Goal: Information Seeking & Learning: Learn about a topic

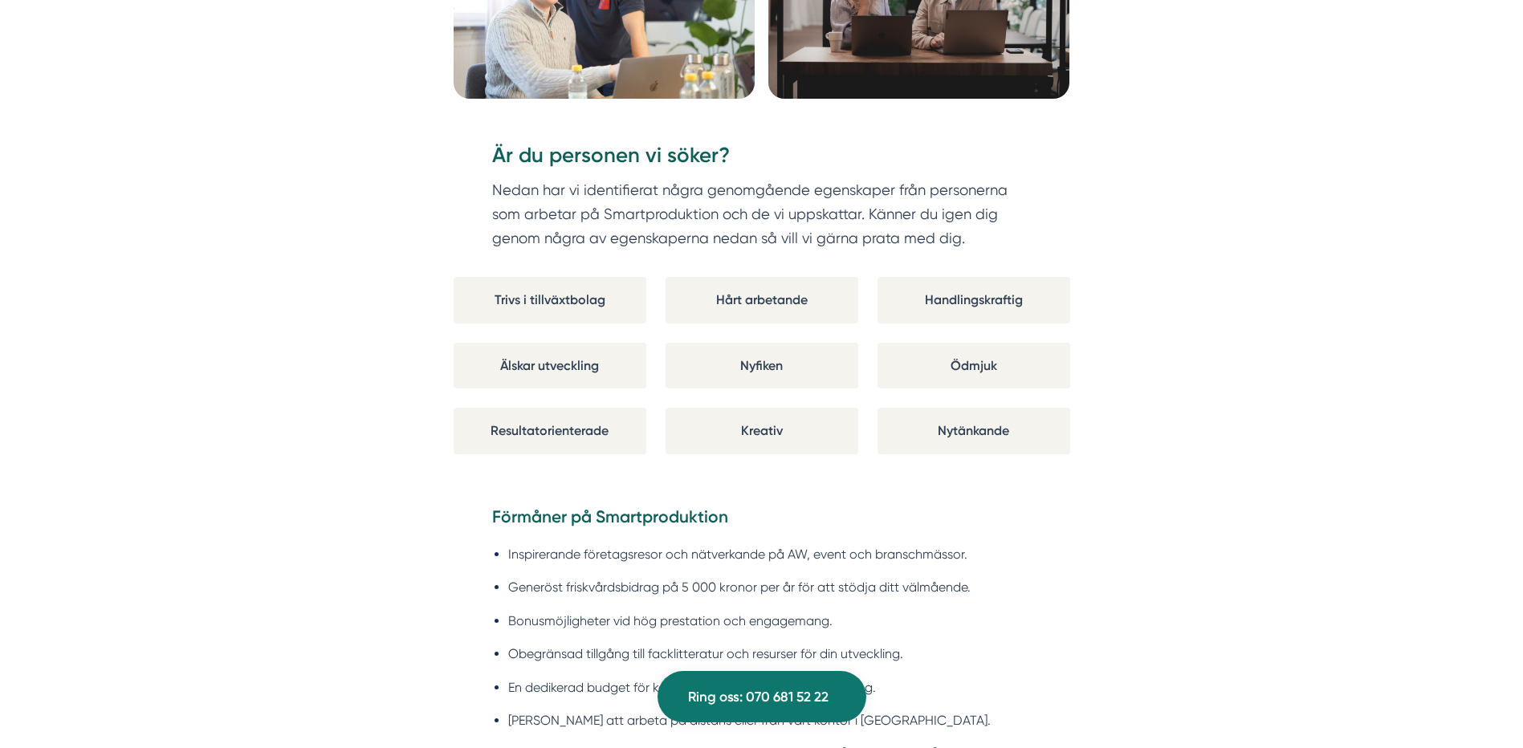
scroll to position [1445, 0]
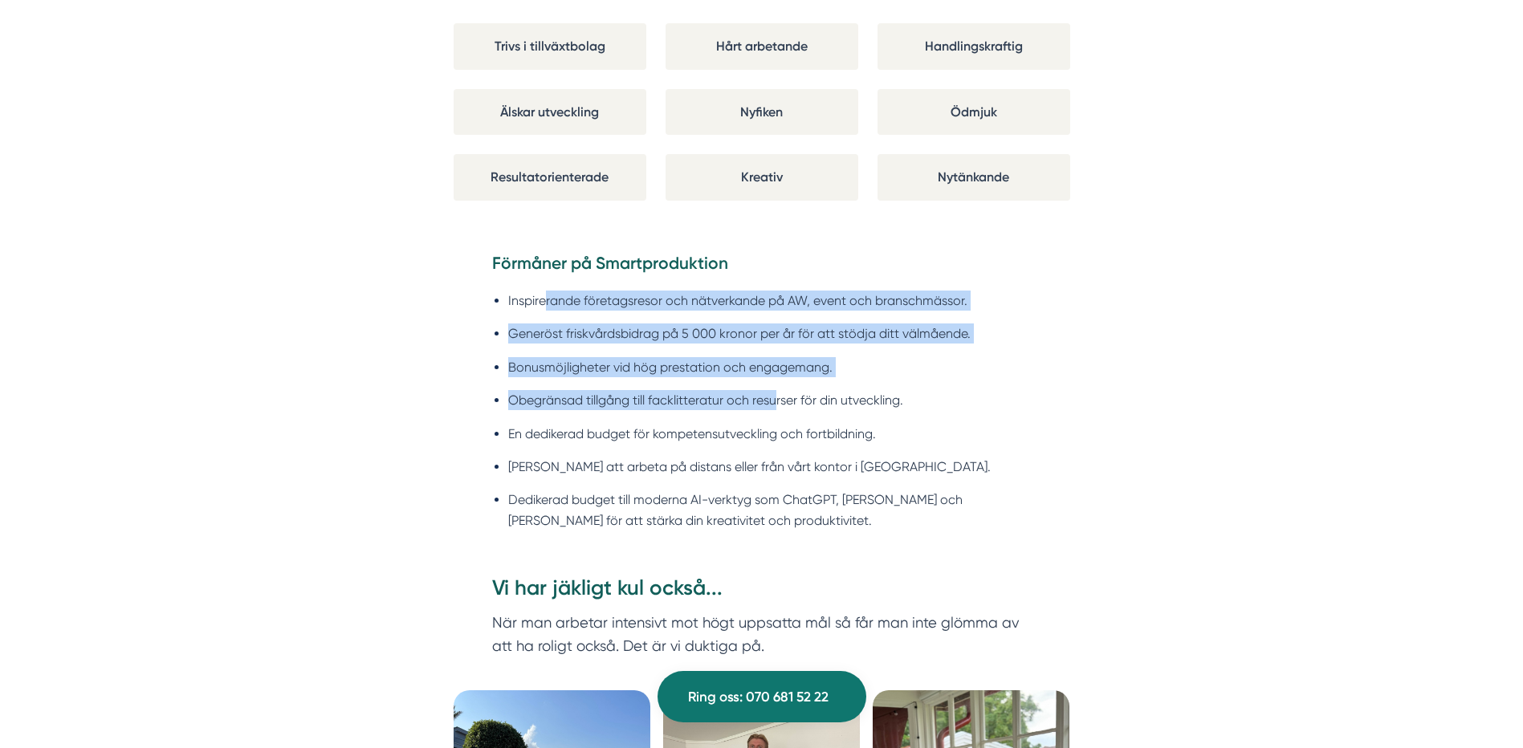
drag, startPoint x: 543, startPoint y: 307, endPoint x: 779, endPoint y: 404, distance: 254.9
click at [779, 404] on ul "Inspirerande företagsresor och nätverkande på AW, event och branschmässor. Gene…" at bounding box center [761, 415] width 539 height 270
drag, startPoint x: 779, startPoint y: 404, endPoint x: 782, endPoint y: 412, distance: 8.4
click at [782, 405] on li "Obegränsad tillgång till facklitteratur och resurser för din utveckling." at bounding box center [769, 400] width 523 height 20
drag, startPoint x: 720, startPoint y: 437, endPoint x: 565, endPoint y: 307, distance: 202.2
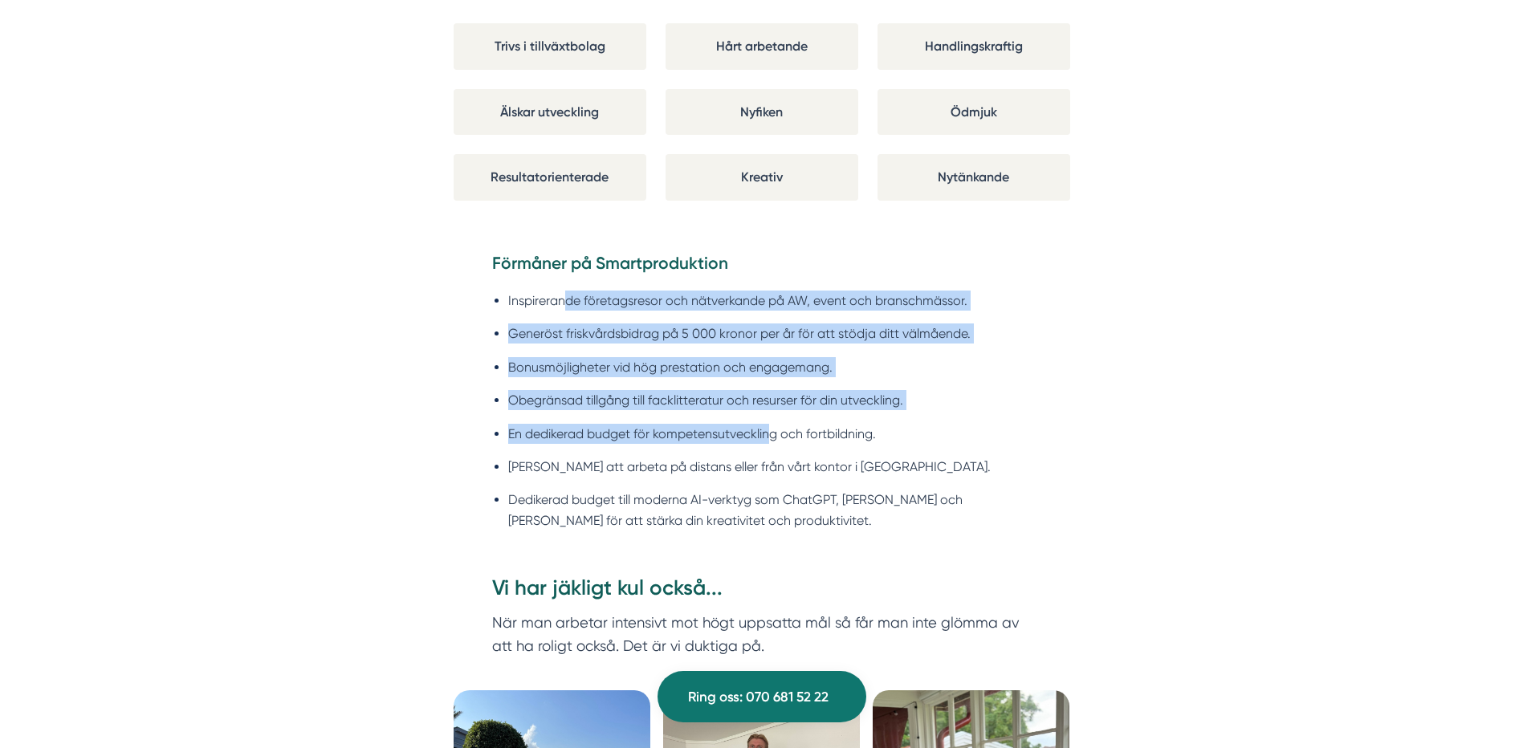
click at [565, 307] on ul "Inspirerande företagsresor och nätverkande på AW, event och branschmässor. Gene…" at bounding box center [761, 415] width 539 height 270
click at [563, 304] on li "Inspirerande företagsresor och nätverkande på AW, event och branschmässor." at bounding box center [769, 301] width 523 height 20
drag, startPoint x: 628, startPoint y: 328, endPoint x: 750, endPoint y: 411, distance: 148.0
click at [750, 411] on ul "Inspirerande företagsresor och nätverkande på AW, event och branschmässor. Gene…" at bounding box center [761, 415] width 539 height 270
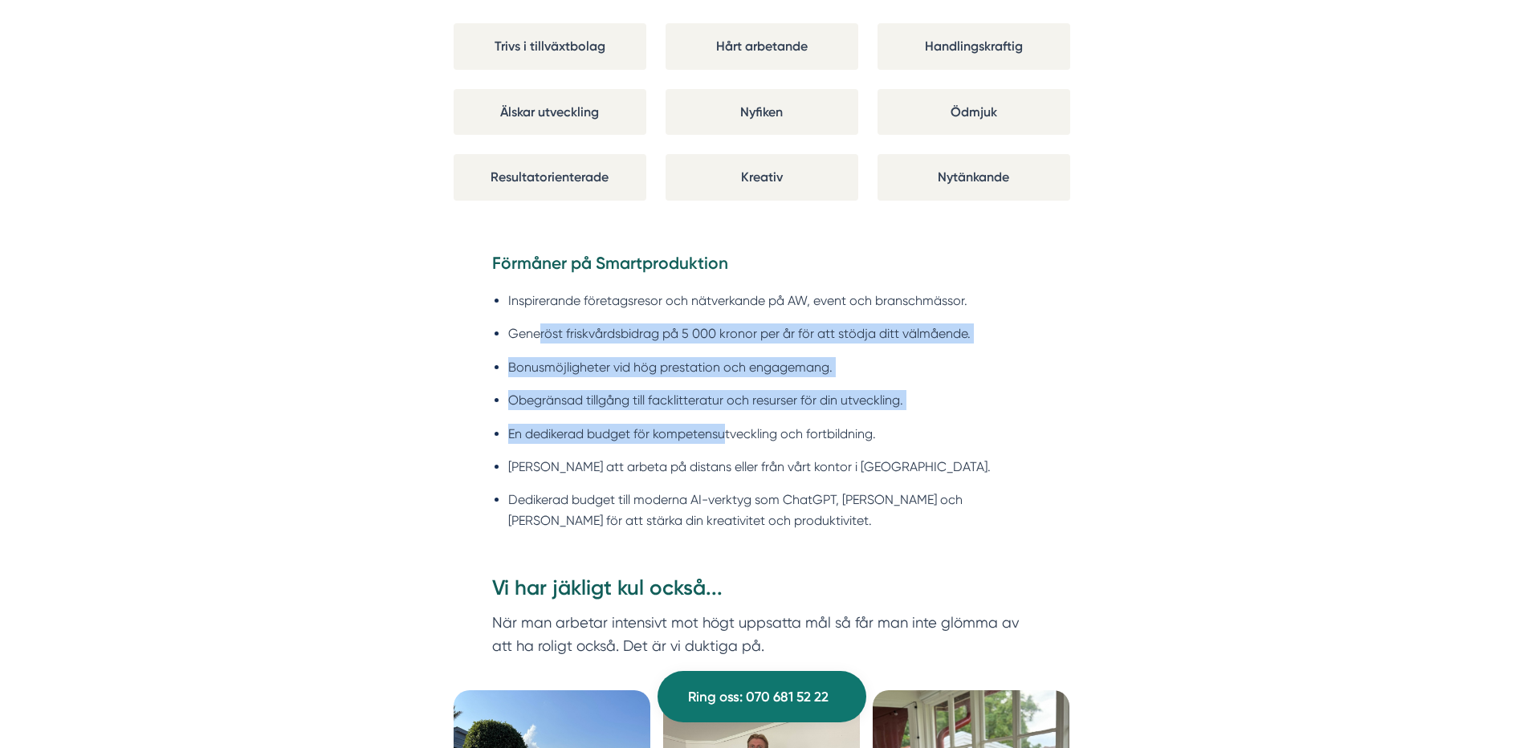
drag, startPoint x: 701, startPoint y: 452, endPoint x: 542, endPoint y: 315, distance: 210.1
click at [542, 315] on ul "Inspirerande företagsresor och nätverkande på AW, event och branschmässor. Gene…" at bounding box center [761, 415] width 539 height 270
click at [539, 321] on ul "Inspirerande företagsresor och nätverkande på AW, event och branschmässor. Gene…" at bounding box center [761, 415] width 539 height 270
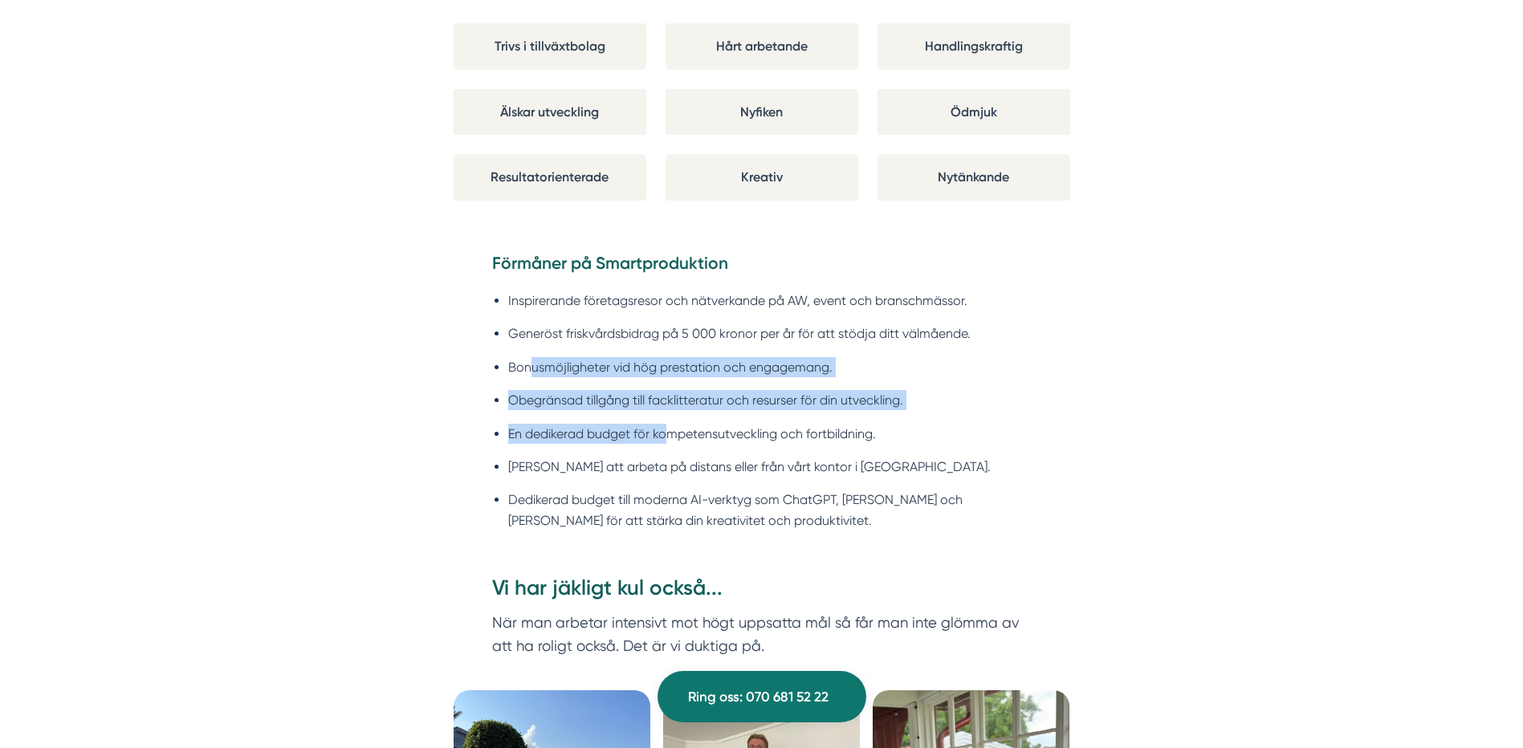
drag, startPoint x: 534, startPoint y: 352, endPoint x: 673, endPoint y: 430, distance: 160.3
click at [673, 430] on ul "Inspirerande företagsresor och nätverkande på AW, event och branschmässor. Gene…" at bounding box center [761, 415] width 539 height 270
click at [673, 430] on li "En dedikerad budget för kompetensutveckling och fortbildning." at bounding box center [769, 434] width 523 height 20
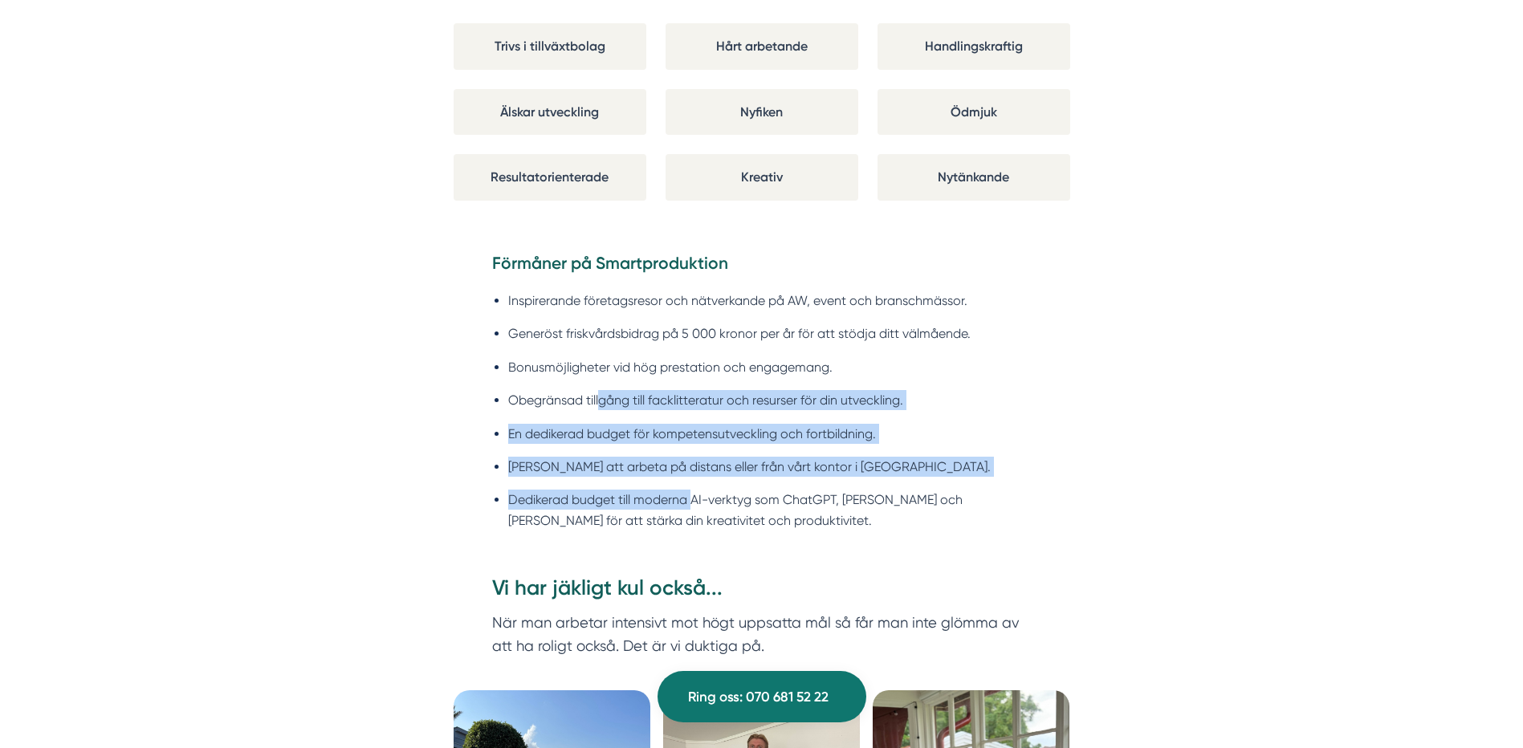
drag, startPoint x: 695, startPoint y: 480, endPoint x: 599, endPoint y: 392, distance: 130.1
click at [599, 392] on ul "Inspirerande företagsresor och nätverkande på AW, event och branschmässor. Gene…" at bounding box center [761, 415] width 539 height 270
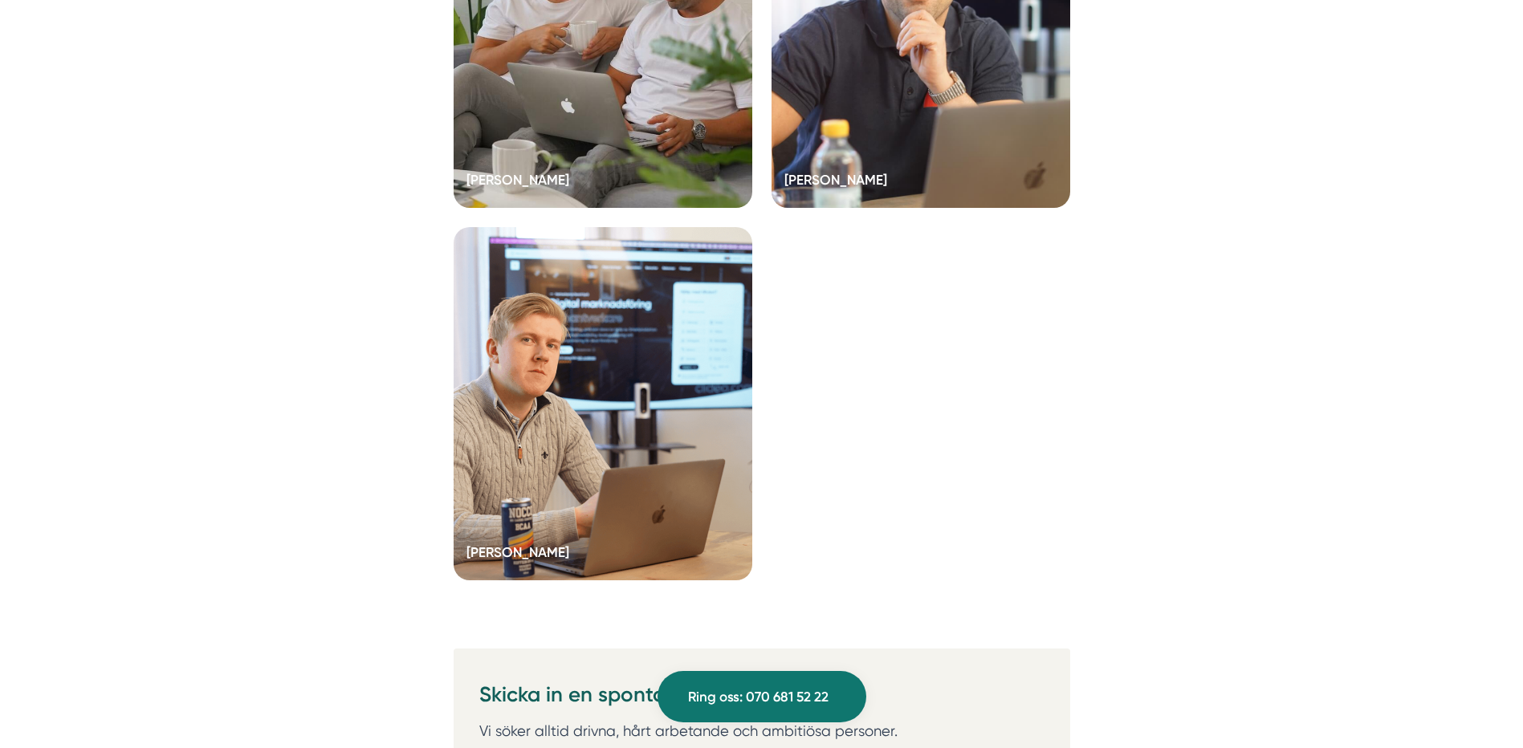
scroll to position [4816, 0]
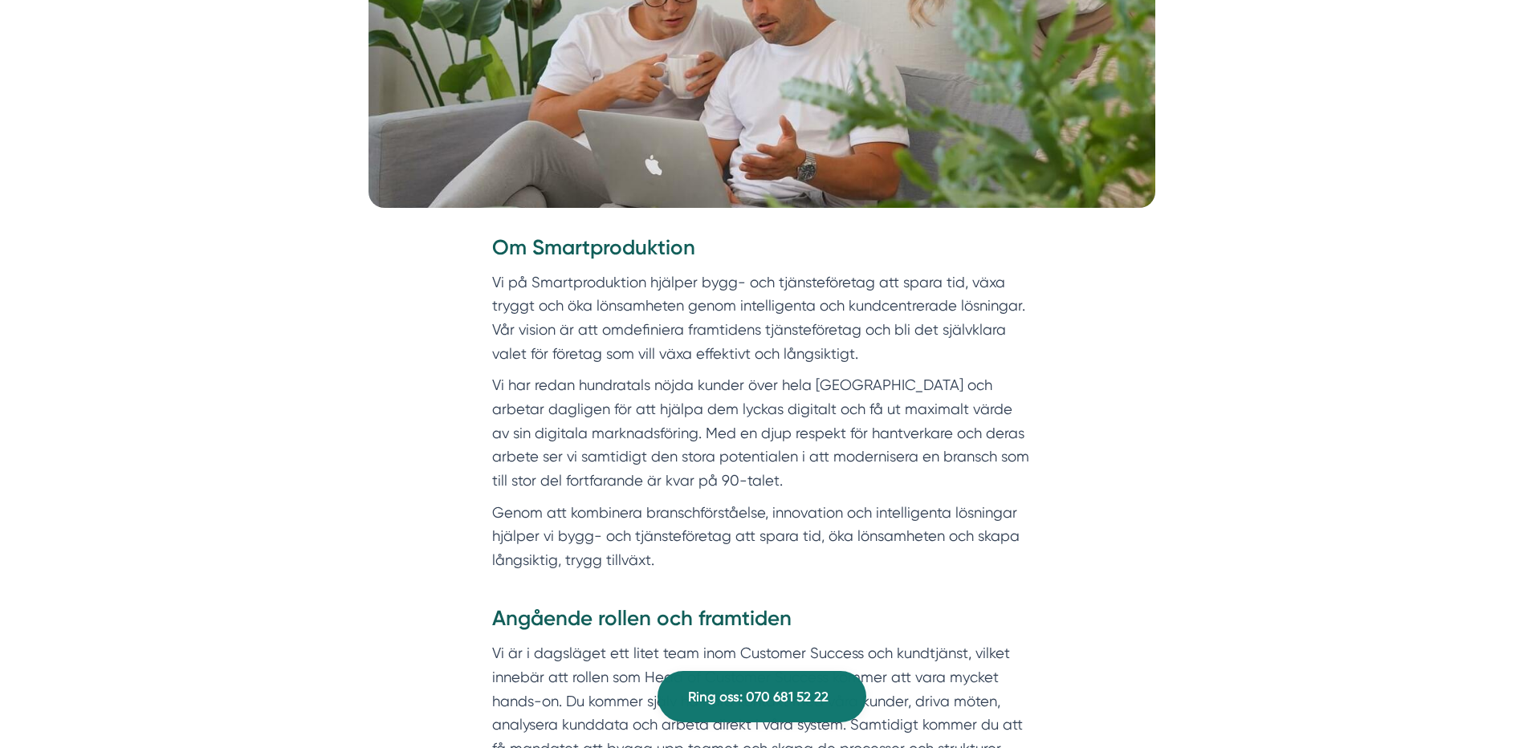
scroll to position [883, 0]
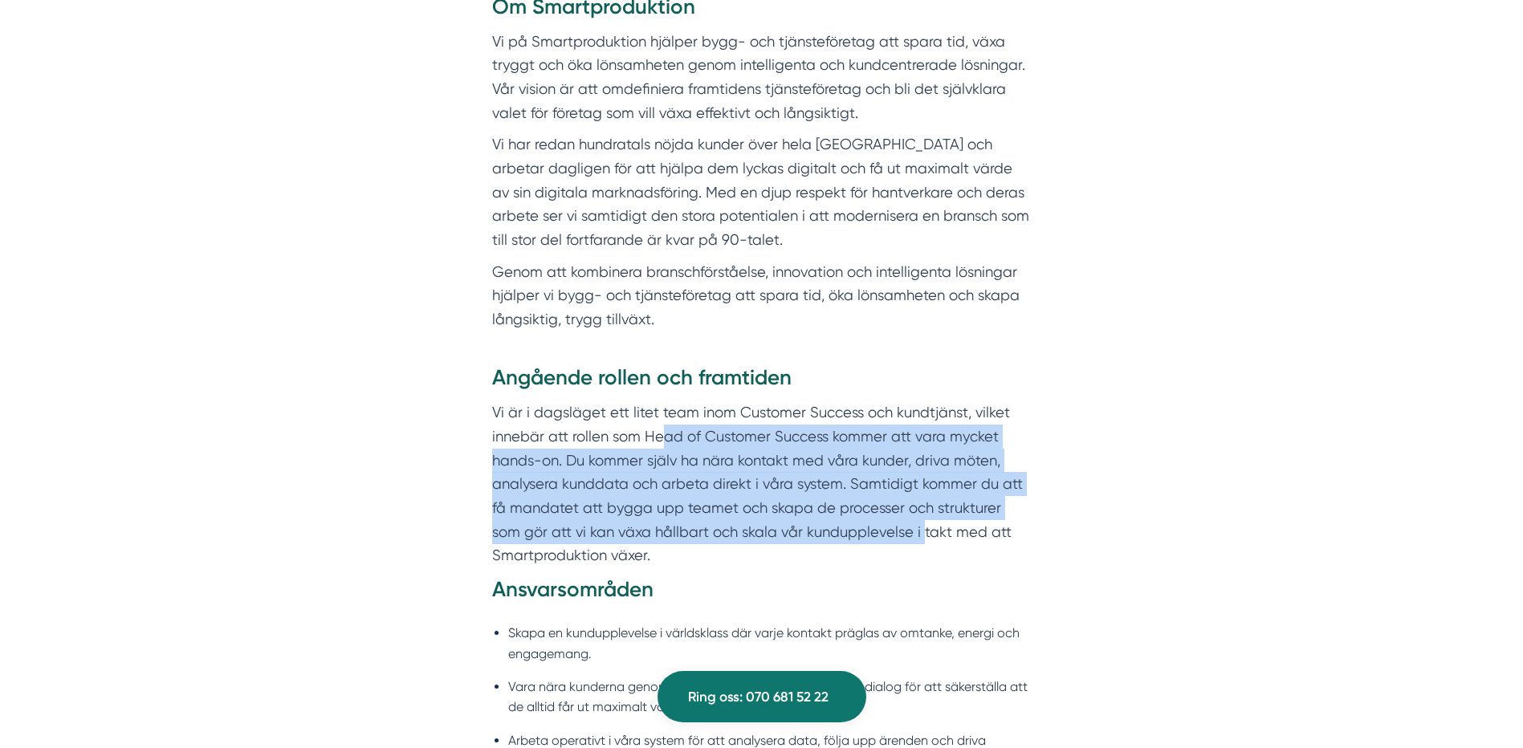
drag, startPoint x: 882, startPoint y: 497, endPoint x: 888, endPoint y: 529, distance: 32.7
click at [888, 529] on p "Vi är i dagsläget ett litet team inom Customer Success och kundtjänst, vilket i…" at bounding box center [761, 483] width 539 height 167
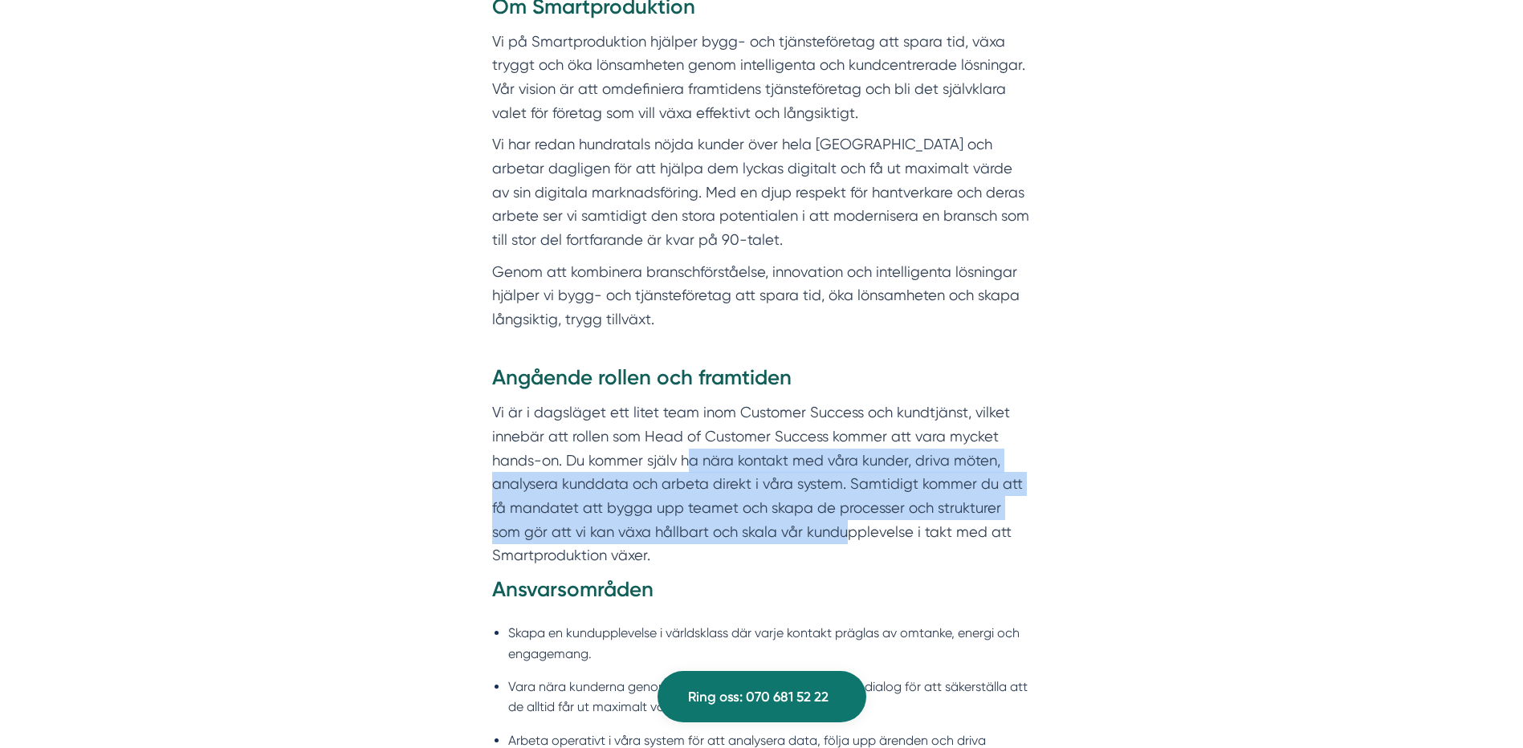
drag, startPoint x: 730, startPoint y: 501, endPoint x: 686, endPoint y: 472, distance: 52.1
click at [686, 472] on p "Vi är i dagsläget ett litet team inom Customer Success och kundtjänst, vilket i…" at bounding box center [761, 483] width 539 height 167
drag, startPoint x: 554, startPoint y: 452, endPoint x: 702, endPoint y: 543, distance: 174.4
click at [702, 543] on p "Vi är i dagsläget ett litet team inom Customer Success och kundtjänst, vilket i…" at bounding box center [761, 483] width 539 height 167
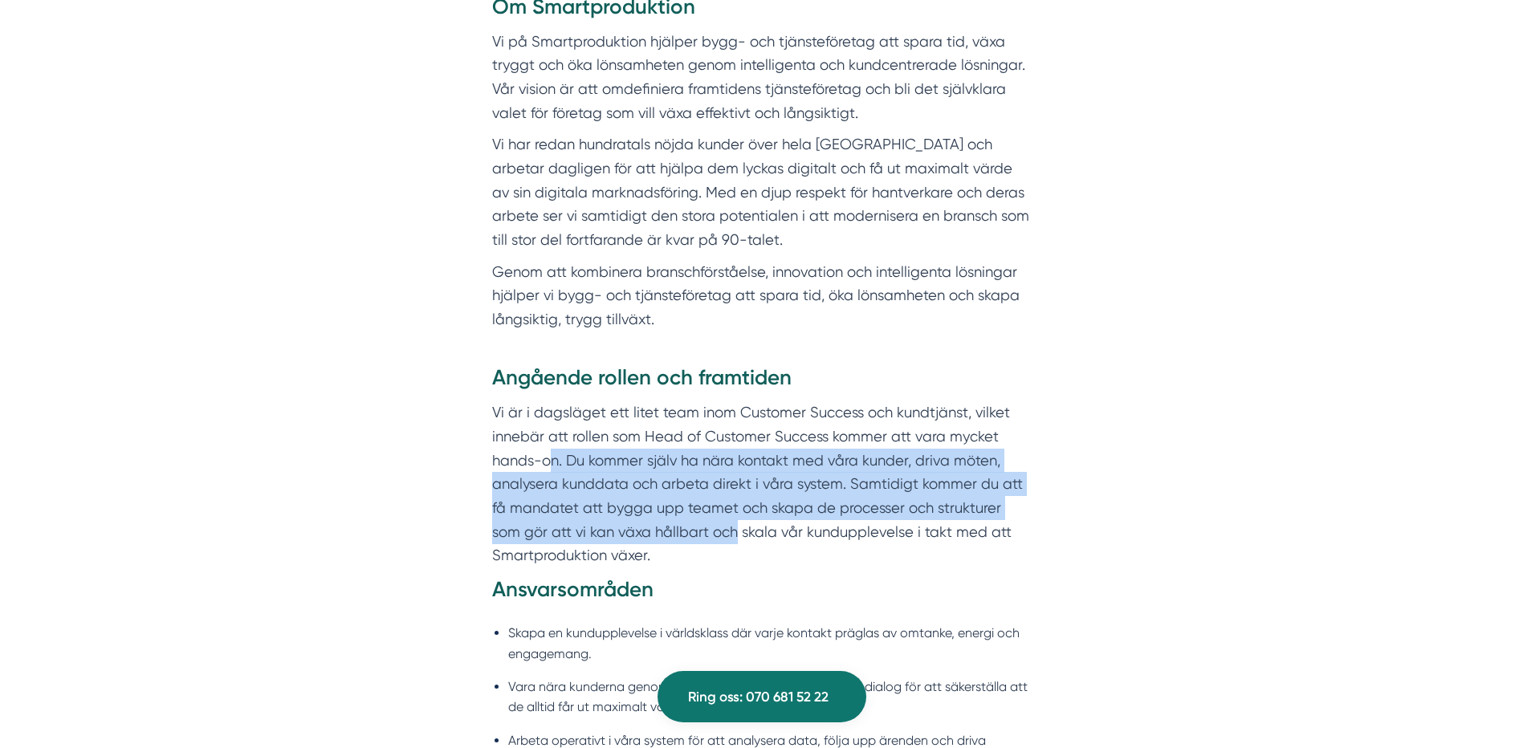
click at [702, 543] on p "Vi är i dagsläget ett litet team inom Customer Success och kundtjänst, vilket i…" at bounding box center [761, 483] width 539 height 167
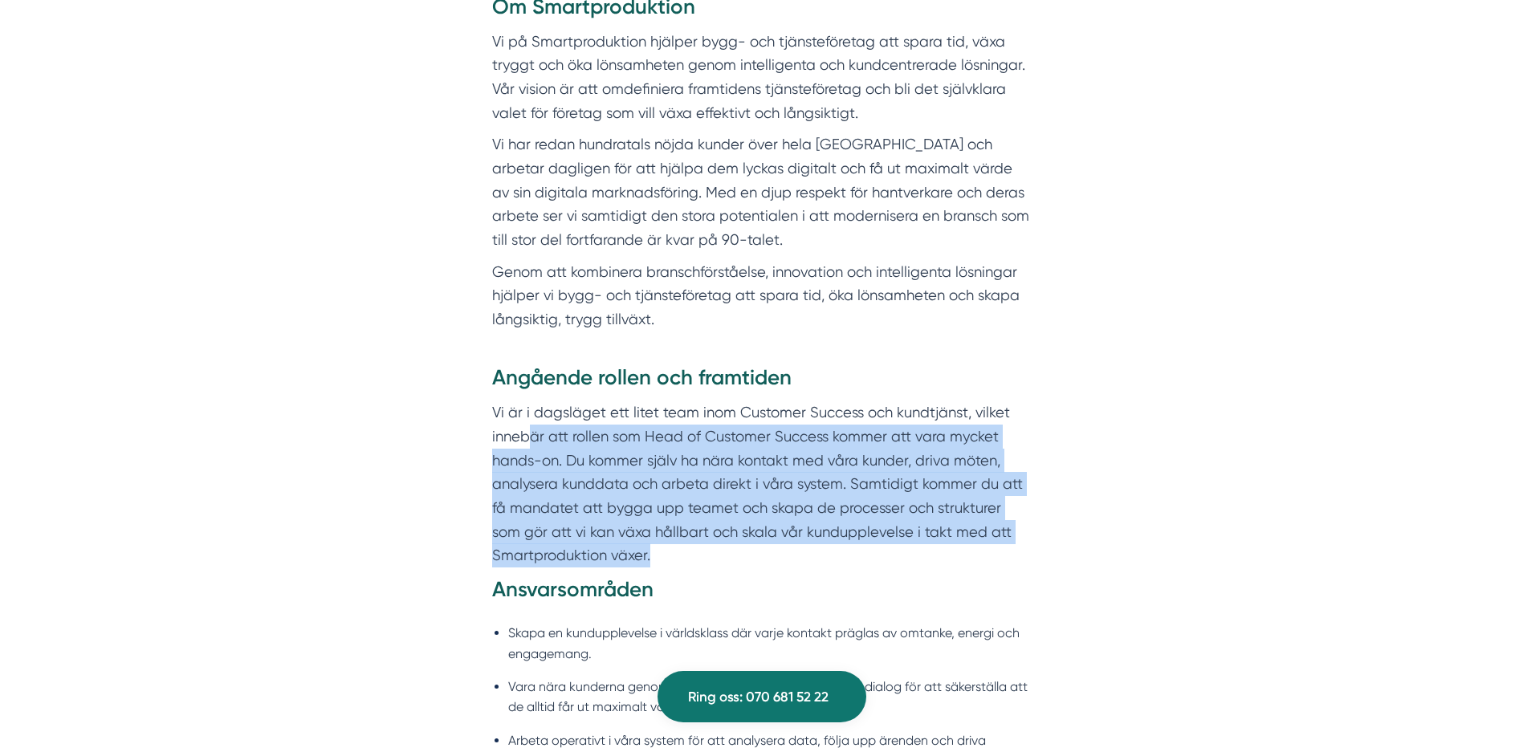
drag, startPoint x: 665, startPoint y: 554, endPoint x: 531, endPoint y: 446, distance: 171.8
click at [531, 446] on p "Vi är i dagsläget ett litet team inom Customer Success och kundtjänst, vilket i…" at bounding box center [761, 483] width 539 height 167
drag, startPoint x: 626, startPoint y: 486, endPoint x: 687, endPoint y: 559, distance: 95.2
click at [687, 559] on p "Vi är i dagsläget ett litet team inom Customer Success och kundtjänst, vilket i…" at bounding box center [761, 483] width 539 height 167
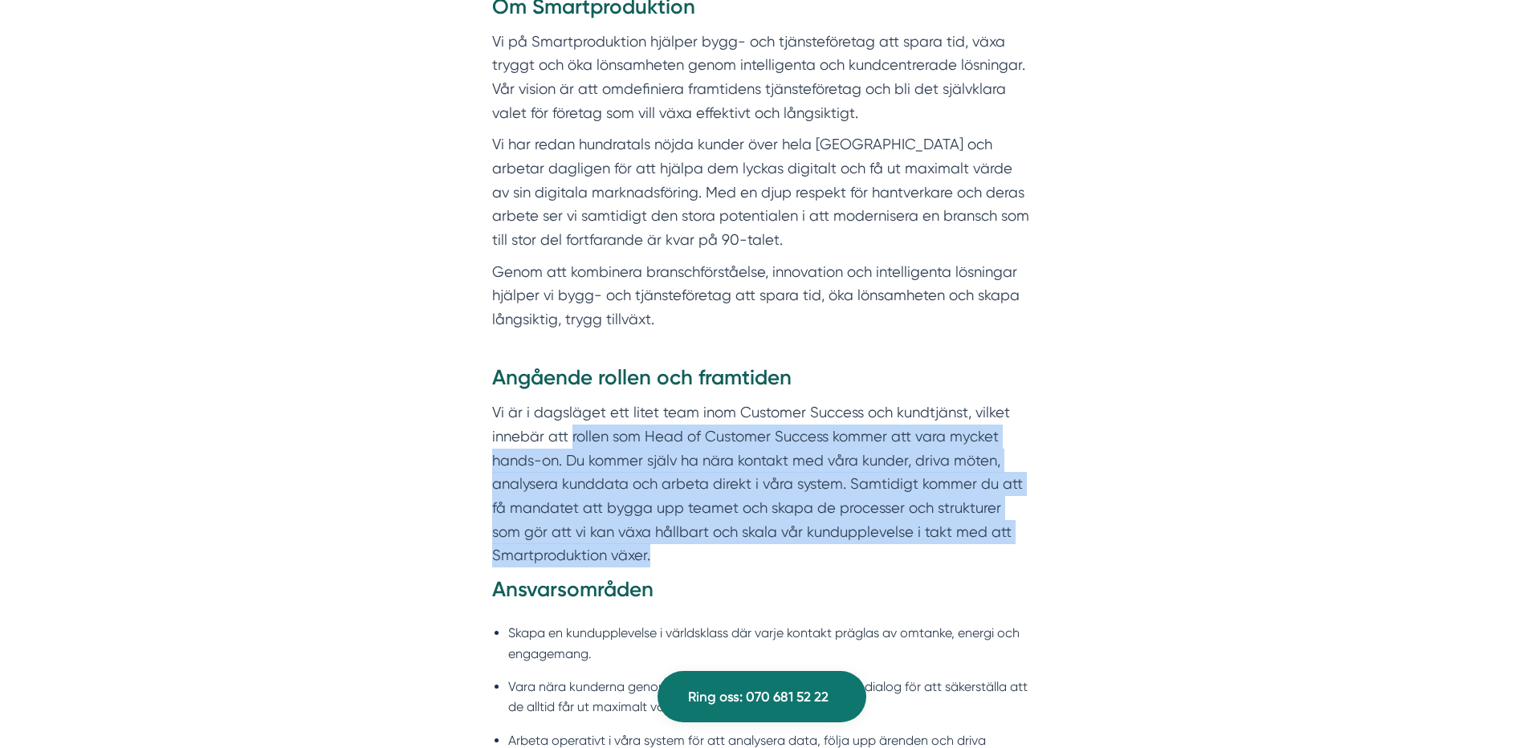
click at [687, 559] on p "Vi är i dagsläget ett litet team inom Customer Success och kundtjänst, vilket i…" at bounding box center [761, 483] width 539 height 167
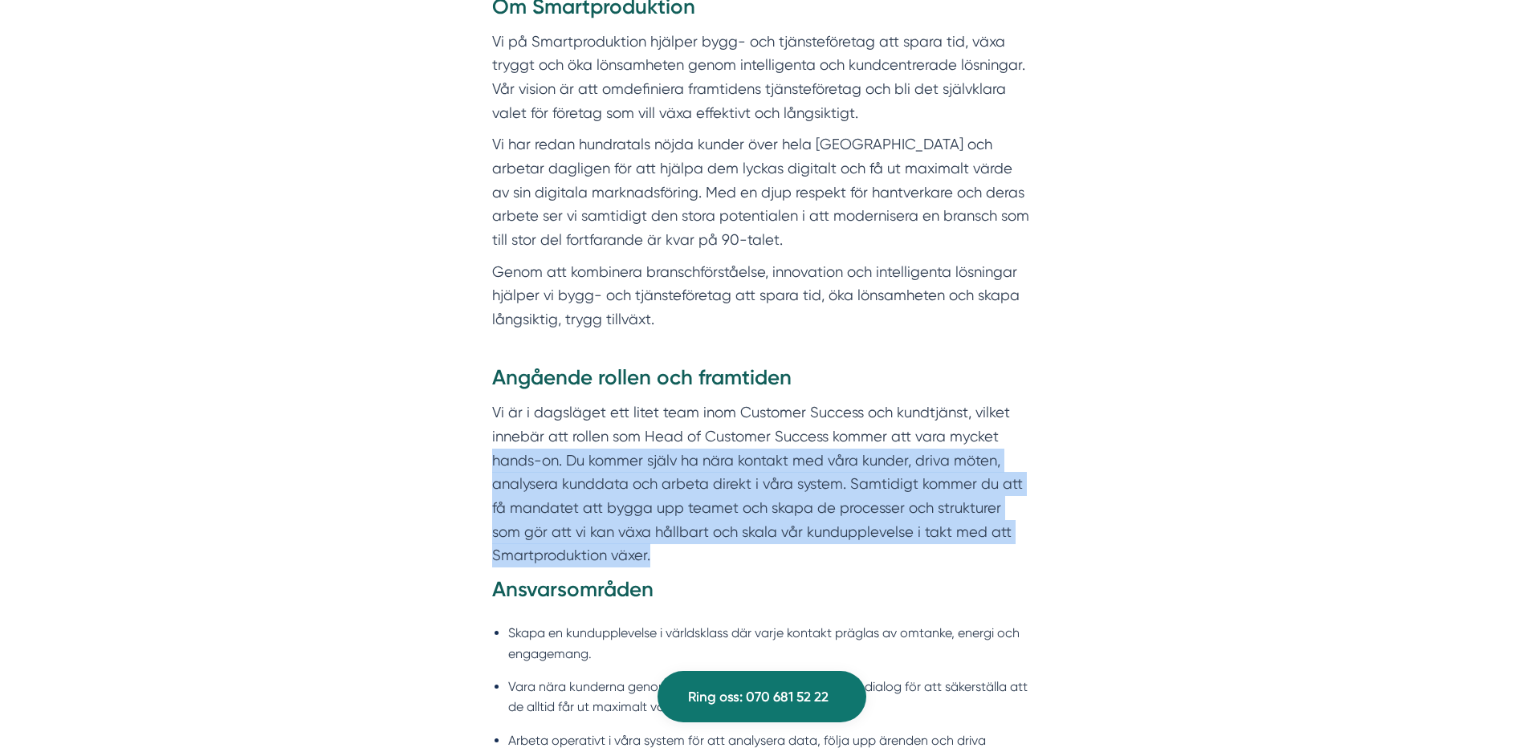
drag, startPoint x: 527, startPoint y: 503, endPoint x: 455, endPoint y: 457, distance: 85.5
click at [455, 457] on div "Angående rollen och framtiden Vi är i dagsläget ett litet team inom Customer Su…" at bounding box center [761, 756] width 616 height 785
click at [453, 456] on div "Angående rollen och framtiden Vi är i dagsläget ett litet team inom Customer Su…" at bounding box center [761, 756] width 616 height 785
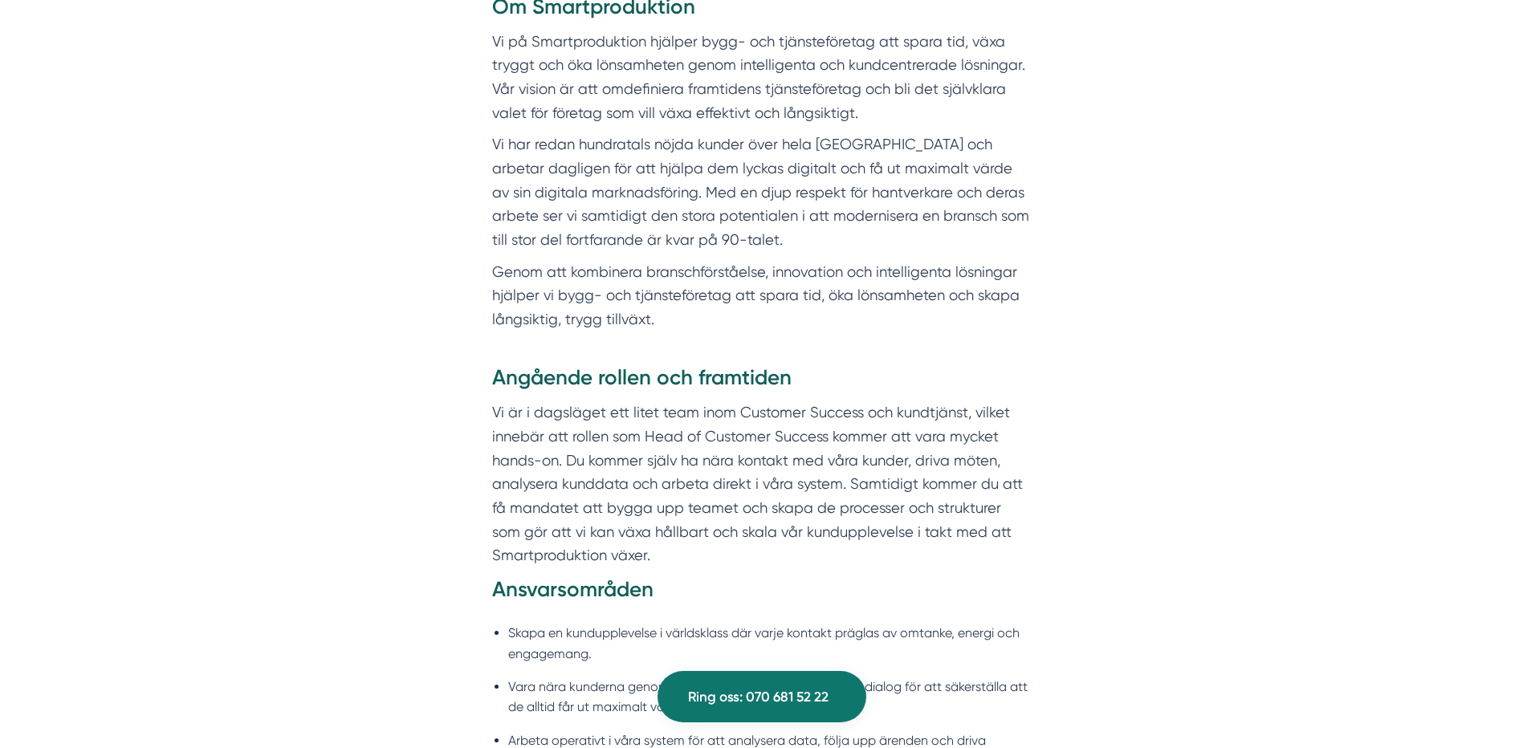
click at [777, 507] on p "Vi är i dagsläget ett litet team inom Customer Success och kundtjänst, vilket i…" at bounding box center [761, 483] width 539 height 167
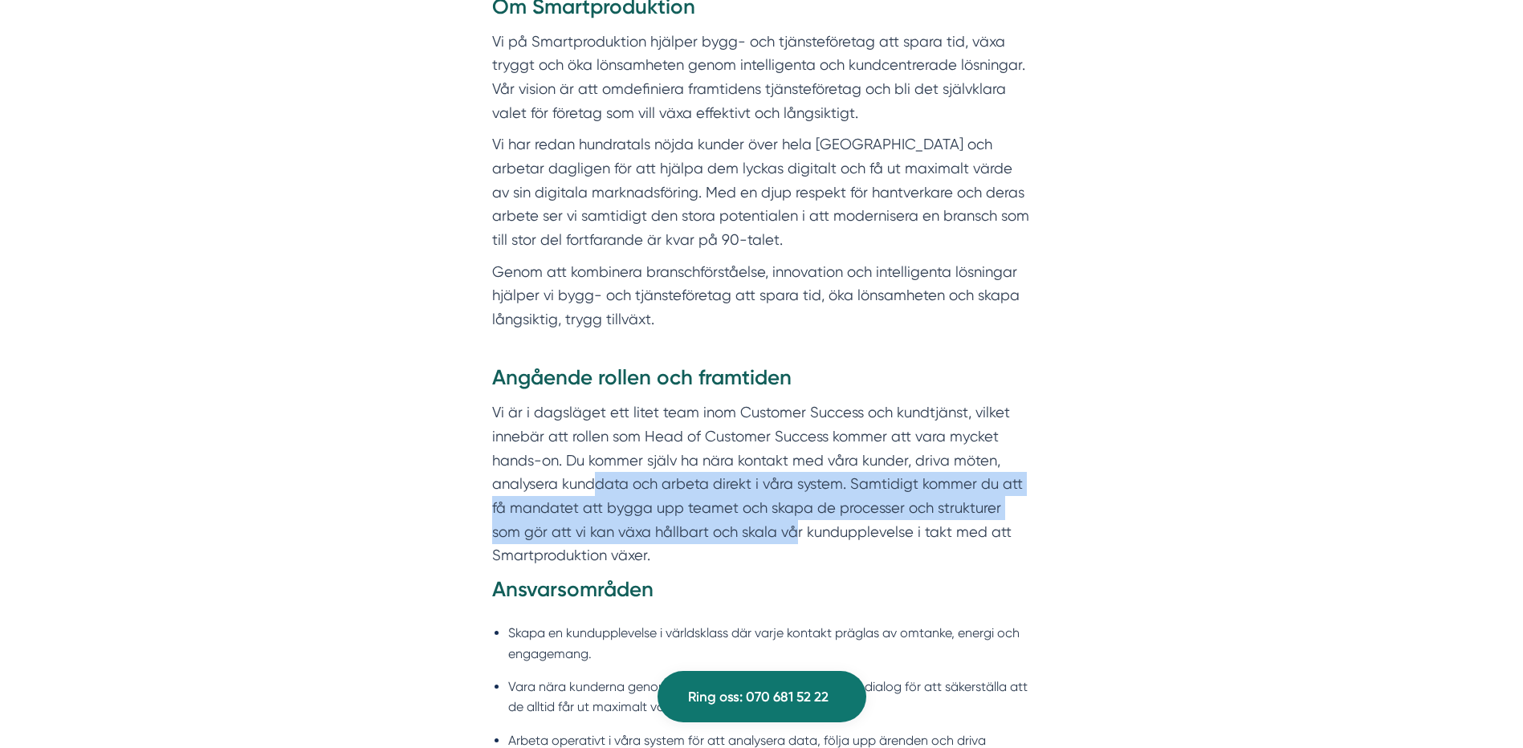
drag, startPoint x: 765, startPoint y: 535, endPoint x: 593, endPoint y: 489, distance: 177.7
click at [593, 489] on p "Vi är i dagsläget ett litet team inom Customer Success och kundtjänst, vilket i…" at bounding box center [761, 483] width 539 height 167
click at [593, 488] on p "Vi är i dagsläget ett litet team inom Customer Success och kundtjänst, vilket i…" at bounding box center [761, 483] width 539 height 167
drag, startPoint x: 645, startPoint y: 488, endPoint x: 774, endPoint y: 539, distance: 138.3
click at [774, 539] on p "Vi är i dagsläget ett litet team inom Customer Success och kundtjänst, vilket i…" at bounding box center [761, 483] width 539 height 167
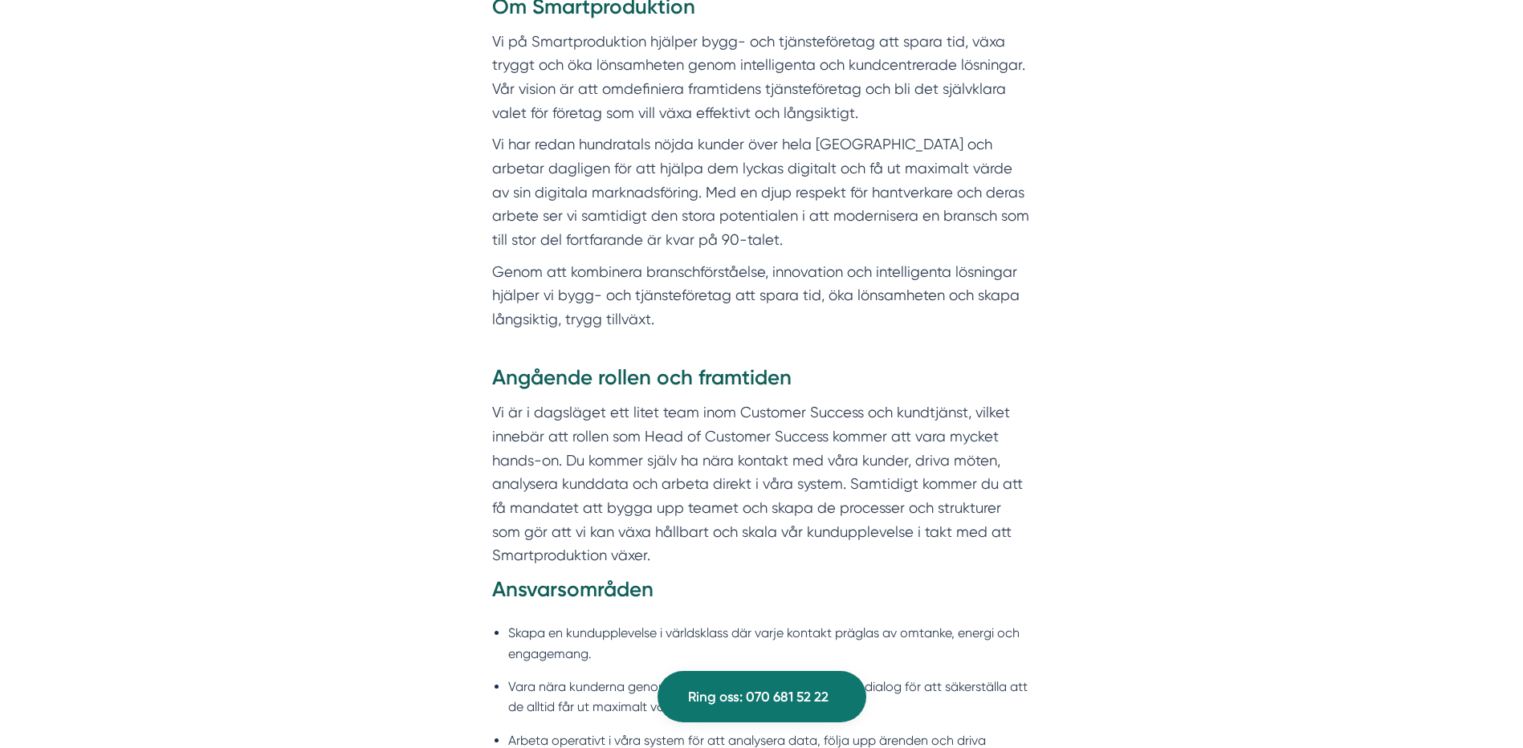
drag, startPoint x: 774, startPoint y: 539, endPoint x: 757, endPoint y: 544, distance: 17.5
click at [759, 544] on p "Vi är i dagsläget ett litet team inom Customer Success och kundtjänst, vilket i…" at bounding box center [761, 483] width 539 height 167
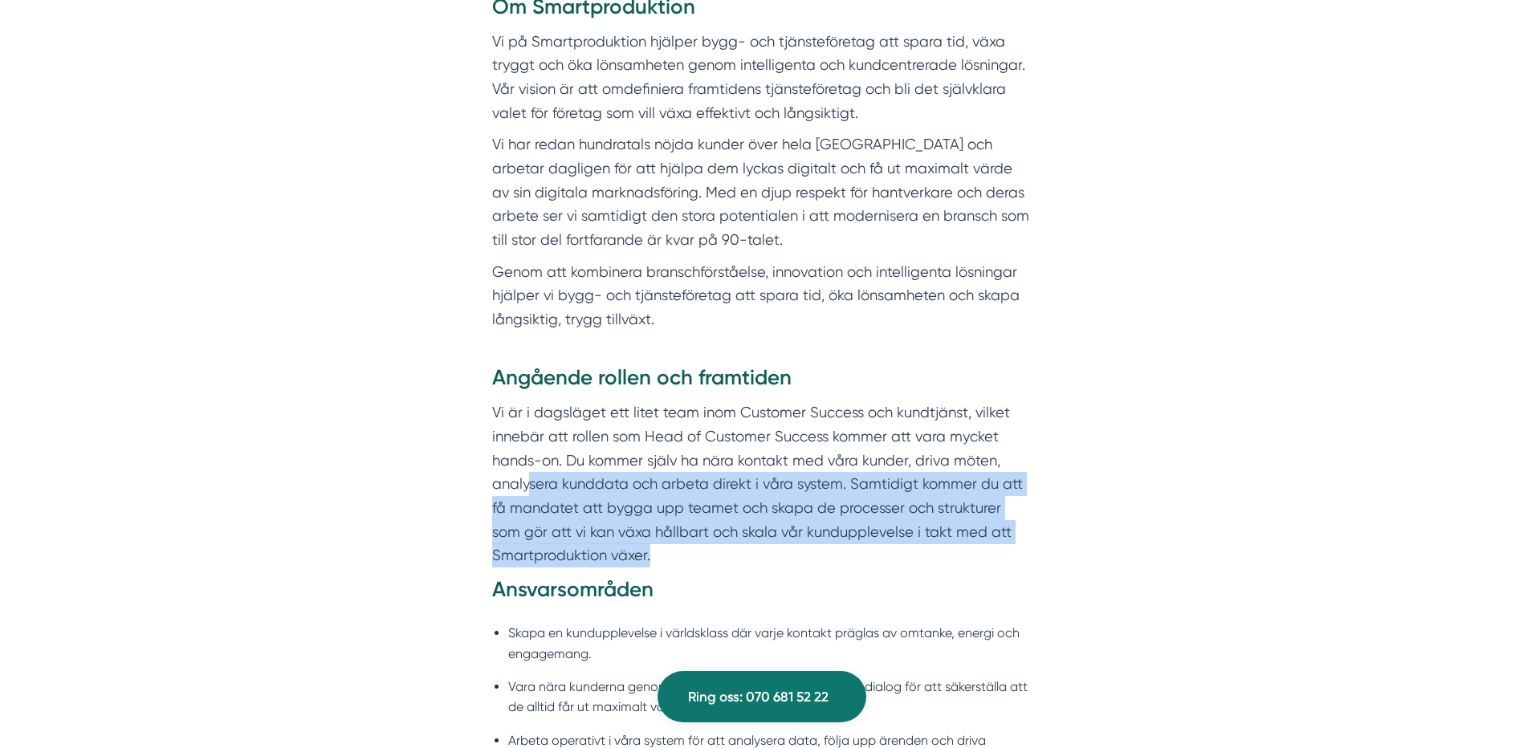
drag, startPoint x: 669, startPoint y: 530, endPoint x: 531, endPoint y: 482, distance: 145.4
click at [531, 482] on p "Vi är i dagsläget ett litet team inom Customer Success och kundtjänst, vilket i…" at bounding box center [761, 483] width 539 height 167
click at [531, 481] on p "Vi är i dagsläget ett litet team inom Customer Success och kundtjänst, vilket i…" at bounding box center [761, 483] width 539 height 167
drag, startPoint x: 501, startPoint y: 475, endPoint x: 651, endPoint y: 563, distance: 174.1
click at [651, 563] on p "Vi är i dagsläget ett litet team inom Customer Success och kundtjänst, vilket i…" at bounding box center [761, 483] width 539 height 167
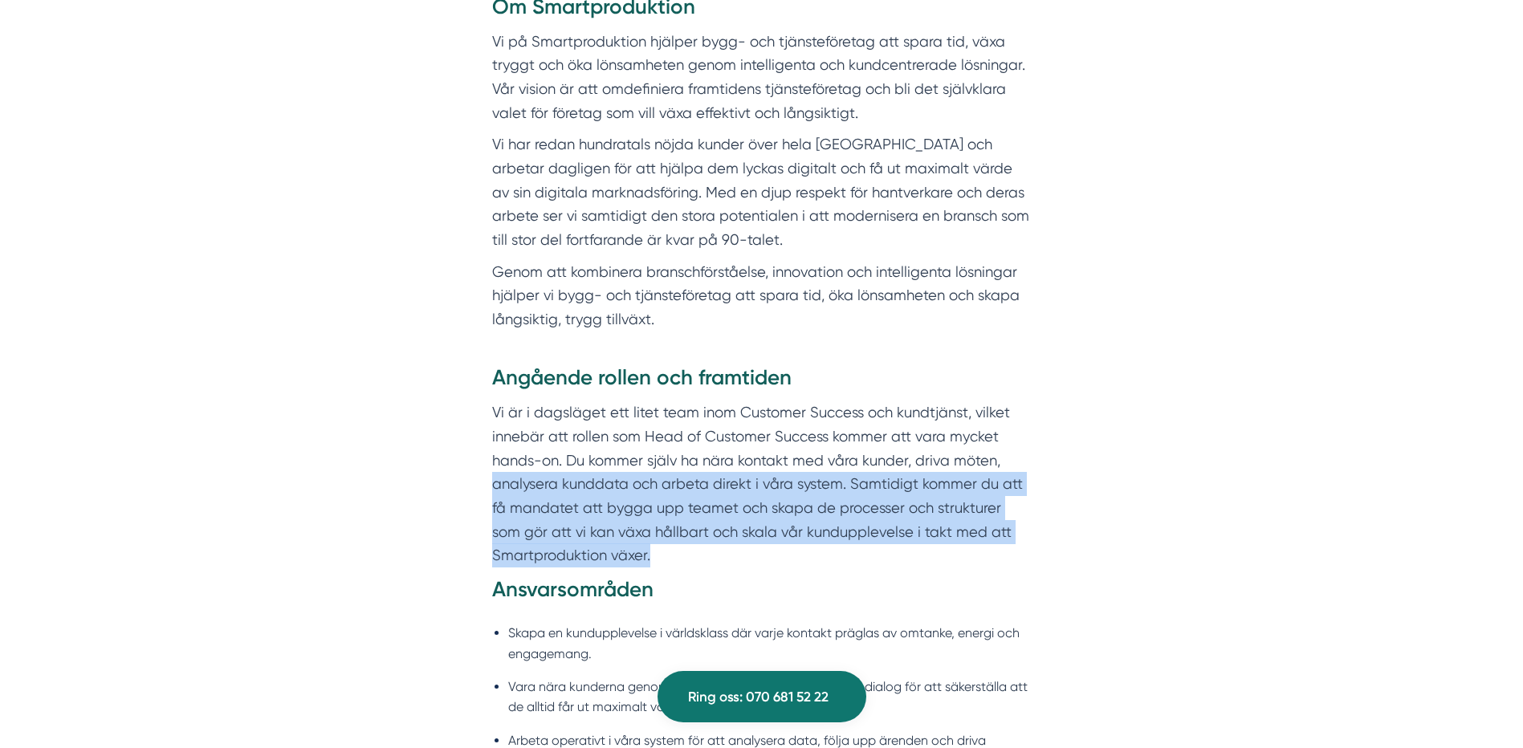
click at [651, 563] on p "Vi är i dagsläget ett litet team inom Customer Success och kundtjänst, vilket i…" at bounding box center [761, 483] width 539 height 167
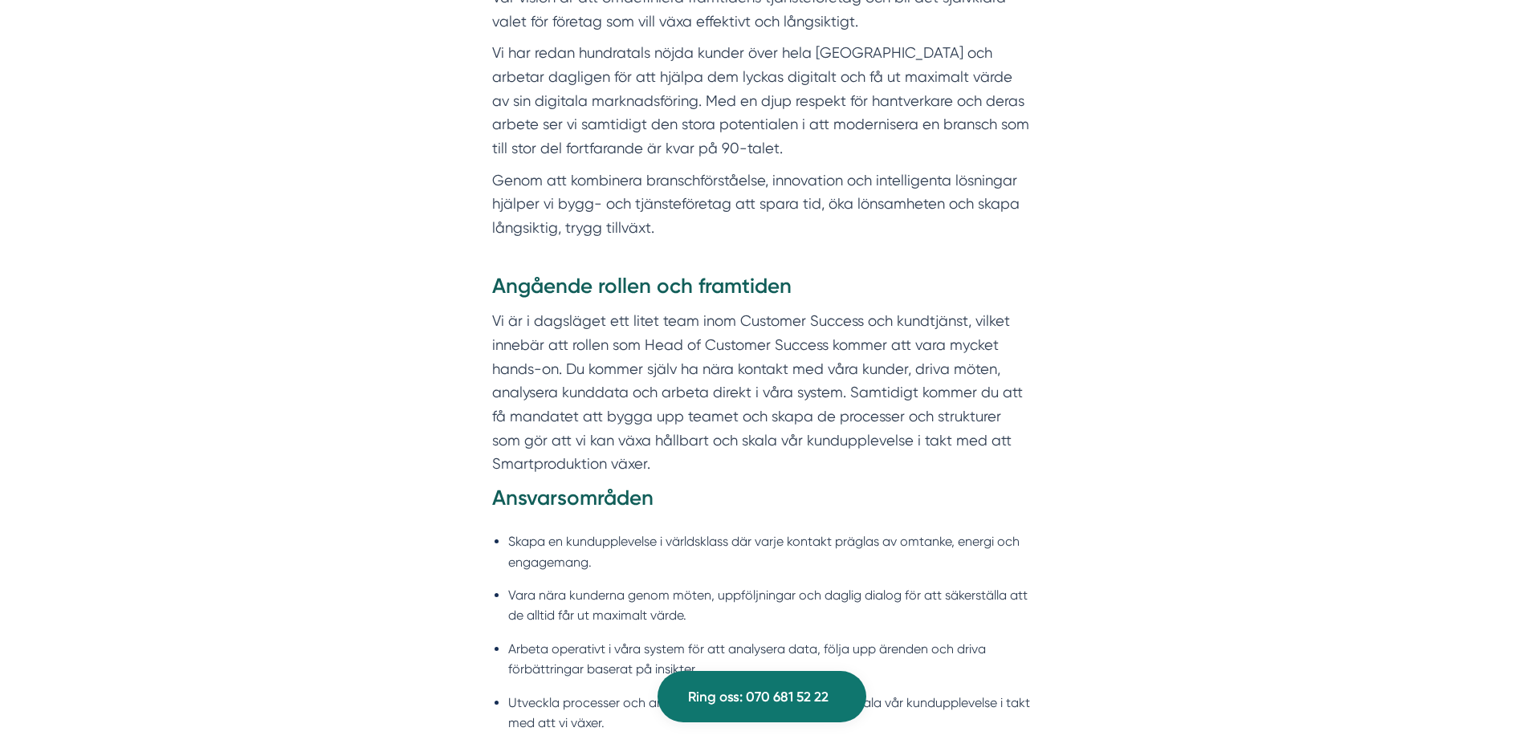
scroll to position [1124, 0]
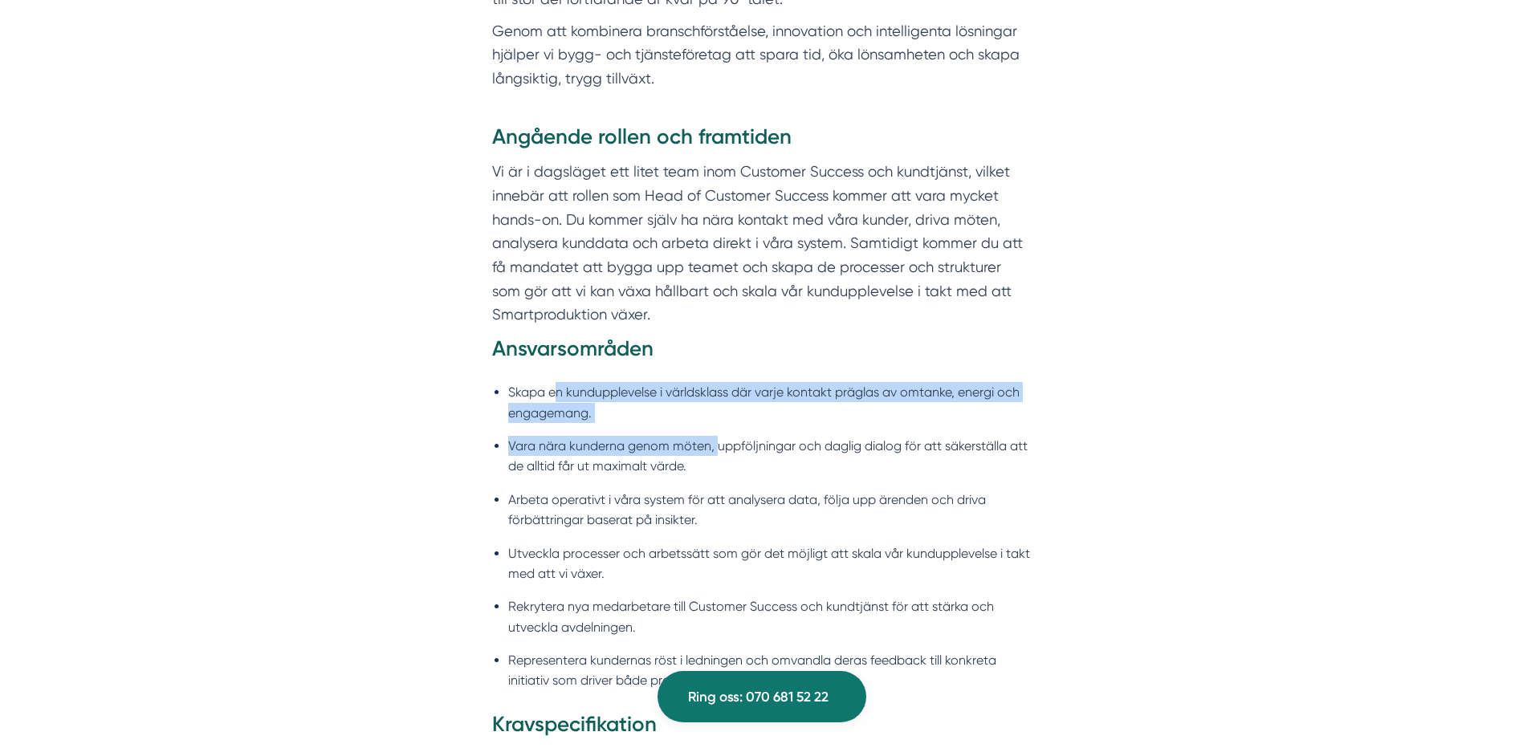
drag, startPoint x: 557, startPoint y: 391, endPoint x: 714, endPoint y: 432, distance: 162.5
click at [714, 432] on ul "Skapa en kundupplevelse i världsklass där varje kontakt präglas av omtanke, ene…" at bounding box center [761, 541] width 539 height 339
drag, startPoint x: 714, startPoint y: 432, endPoint x: 713, endPoint y: 463, distance: 31.3
click at [714, 432] on ul "Skapa en kundupplevelse i världsklass där varje kontakt präglas av omtanke, ene…" at bounding box center [761, 541] width 539 height 339
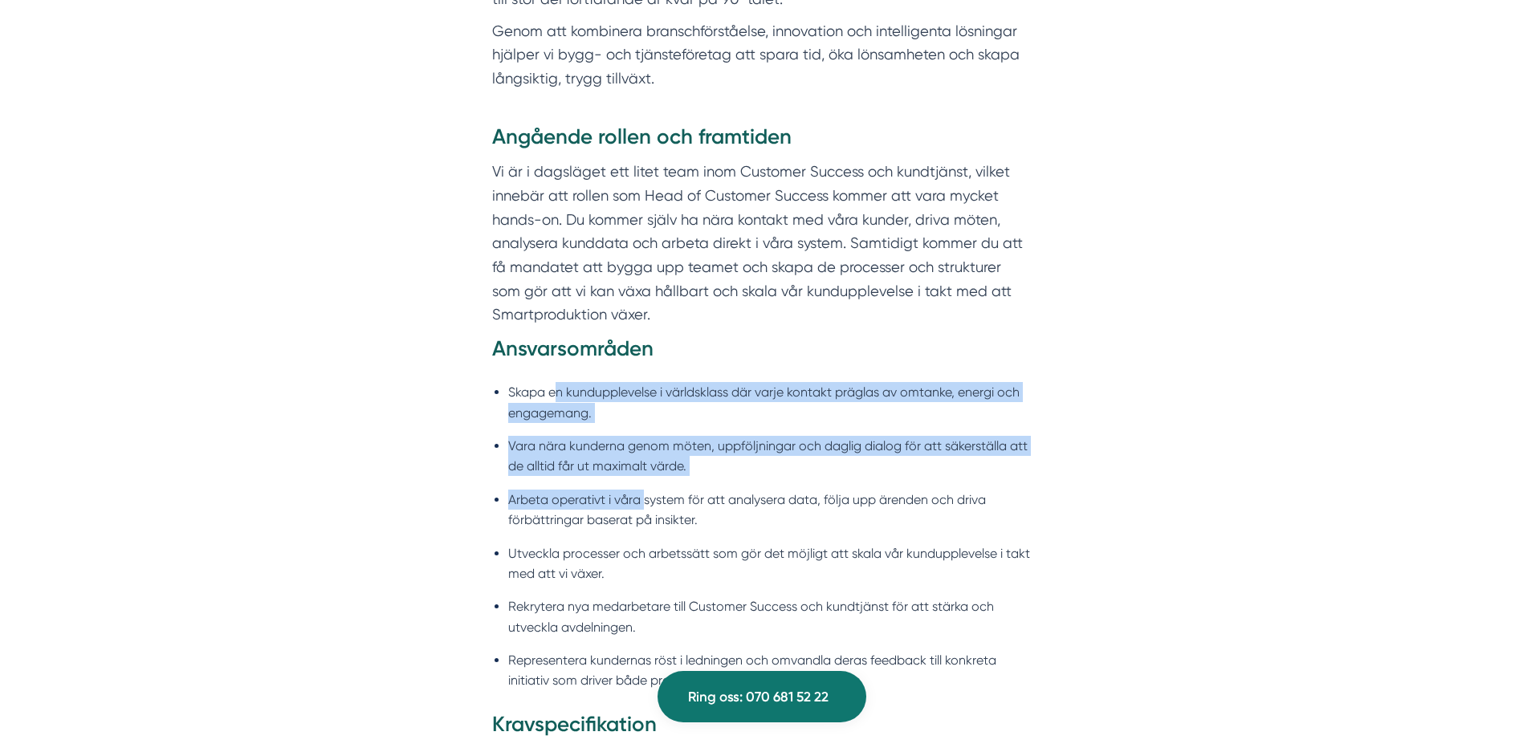
drag, startPoint x: 637, startPoint y: 478, endPoint x: 555, endPoint y: 380, distance: 128.1
click at [555, 380] on ul "Skapa en kundupplevelse i världsklass där varje kontakt präglas av omtanke, ene…" at bounding box center [761, 541] width 539 height 339
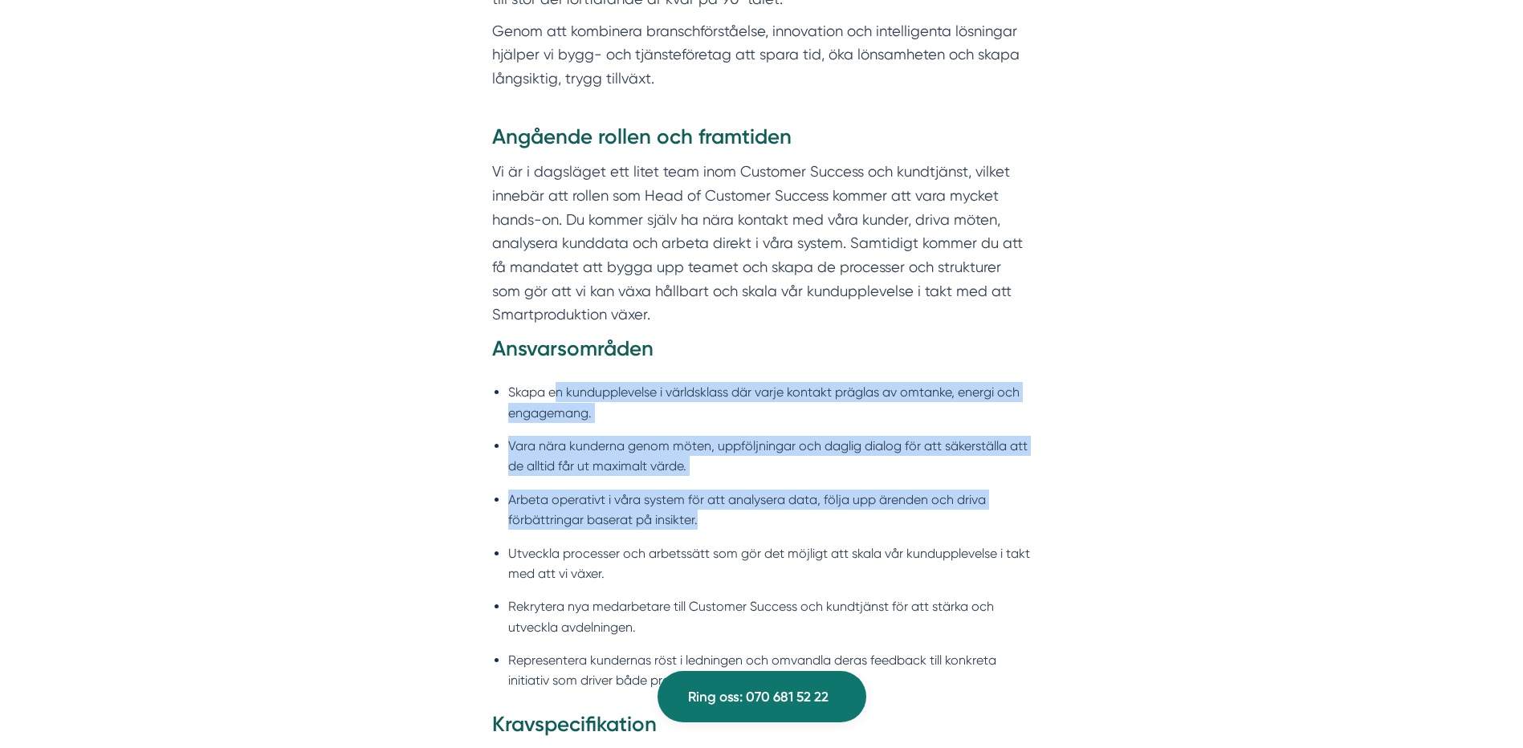
drag, startPoint x: 582, startPoint y: 405, endPoint x: 779, endPoint y: 549, distance: 243.5
click at [779, 549] on ul "Skapa en kundupplevelse i världsklass där varje kontakt präglas av omtanke, ene…" at bounding box center [761, 541] width 539 height 339
drag, startPoint x: 779, startPoint y: 549, endPoint x: 684, endPoint y: 519, distance: 99.3
click at [691, 521] on li "Arbeta operativt i våra system för att analysera data, följa upp ärenden och dr…" at bounding box center [769, 510] width 523 height 41
drag, startPoint x: 625, startPoint y: 444, endPoint x: 584, endPoint y: 390, distance: 67.6
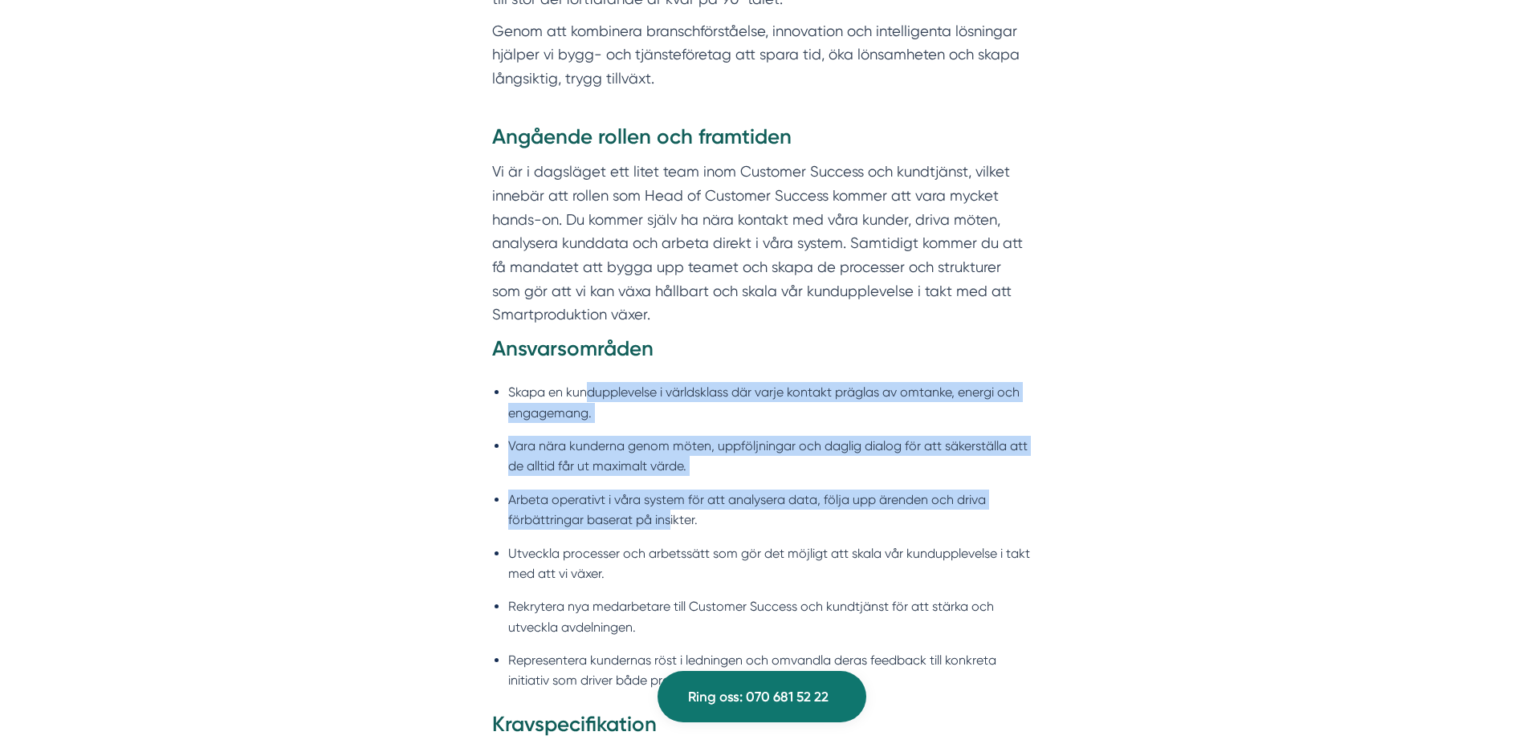
click at [584, 390] on ul "Skapa en kundupplevelse i världsklass där varje kontakt präglas av omtanke, ene…" at bounding box center [761, 541] width 539 height 339
click at [584, 390] on li "Skapa en kundupplevelse i världsklass där varje kontakt präglas av omtanke, ene…" at bounding box center [769, 402] width 523 height 41
drag, startPoint x: 584, startPoint y: 390, endPoint x: 734, endPoint y: 492, distance: 181.4
click at [734, 492] on ul "Skapa en kundupplevelse i världsklass där varje kontakt präglas av omtanke, ene…" at bounding box center [761, 541] width 539 height 339
click at [738, 497] on li "Arbeta operativt i våra system för att analysera data, följa upp ärenden och dr…" at bounding box center [769, 510] width 523 height 41
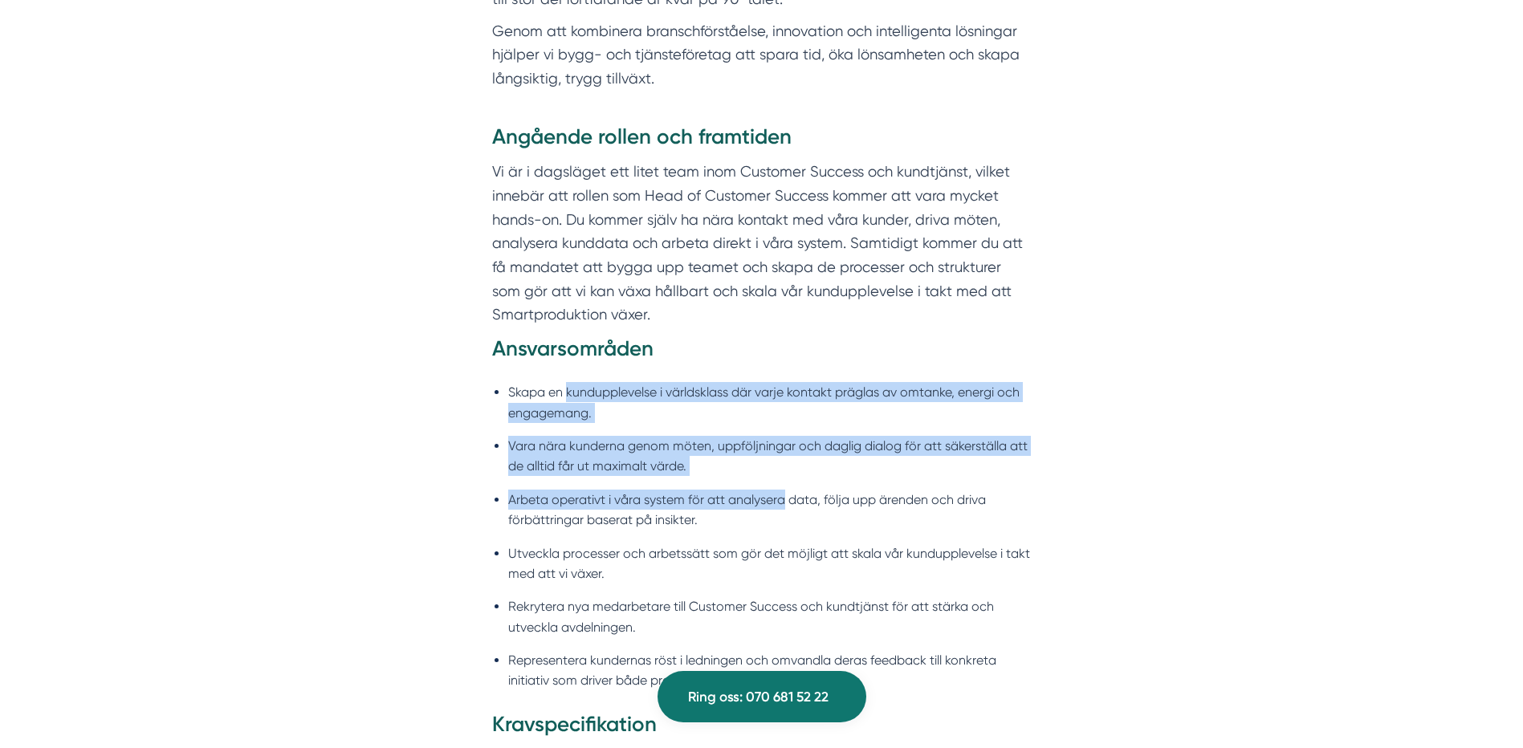
click at [634, 409] on li "Skapa en kundupplevelse i världsklass där varje kontakt präglas av omtanke, ene…" at bounding box center [769, 402] width 523 height 41
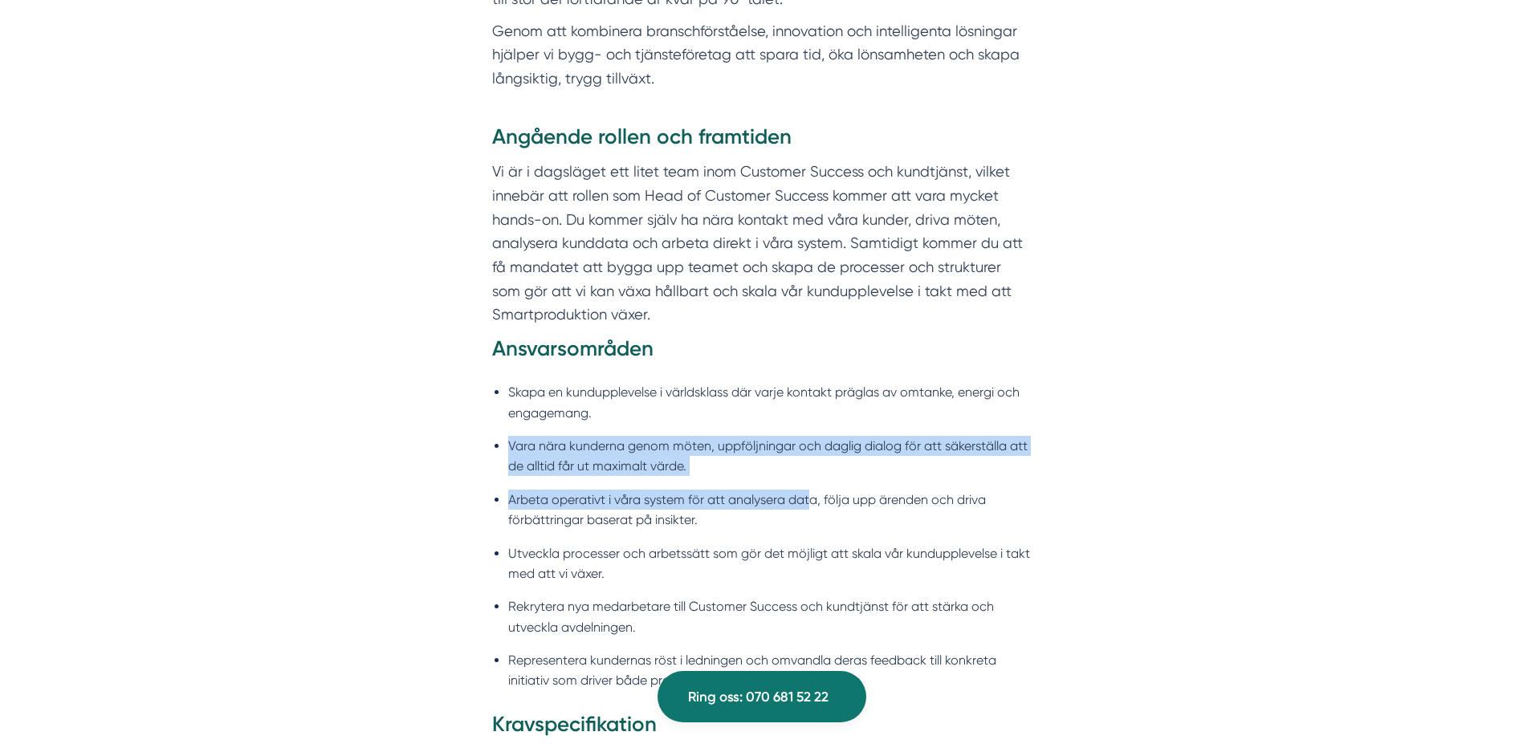
drag, startPoint x: 641, startPoint y: 415, endPoint x: 808, endPoint y: 498, distance: 186.3
click at [808, 498] on ul "Skapa en kundupplevelse i världsklass där varje kontakt präglas av omtanke, ene…" at bounding box center [761, 541] width 539 height 339
click at [808, 498] on li "Arbeta operativt i våra system för att analysera data, följa upp ärenden och dr…" at bounding box center [769, 510] width 523 height 41
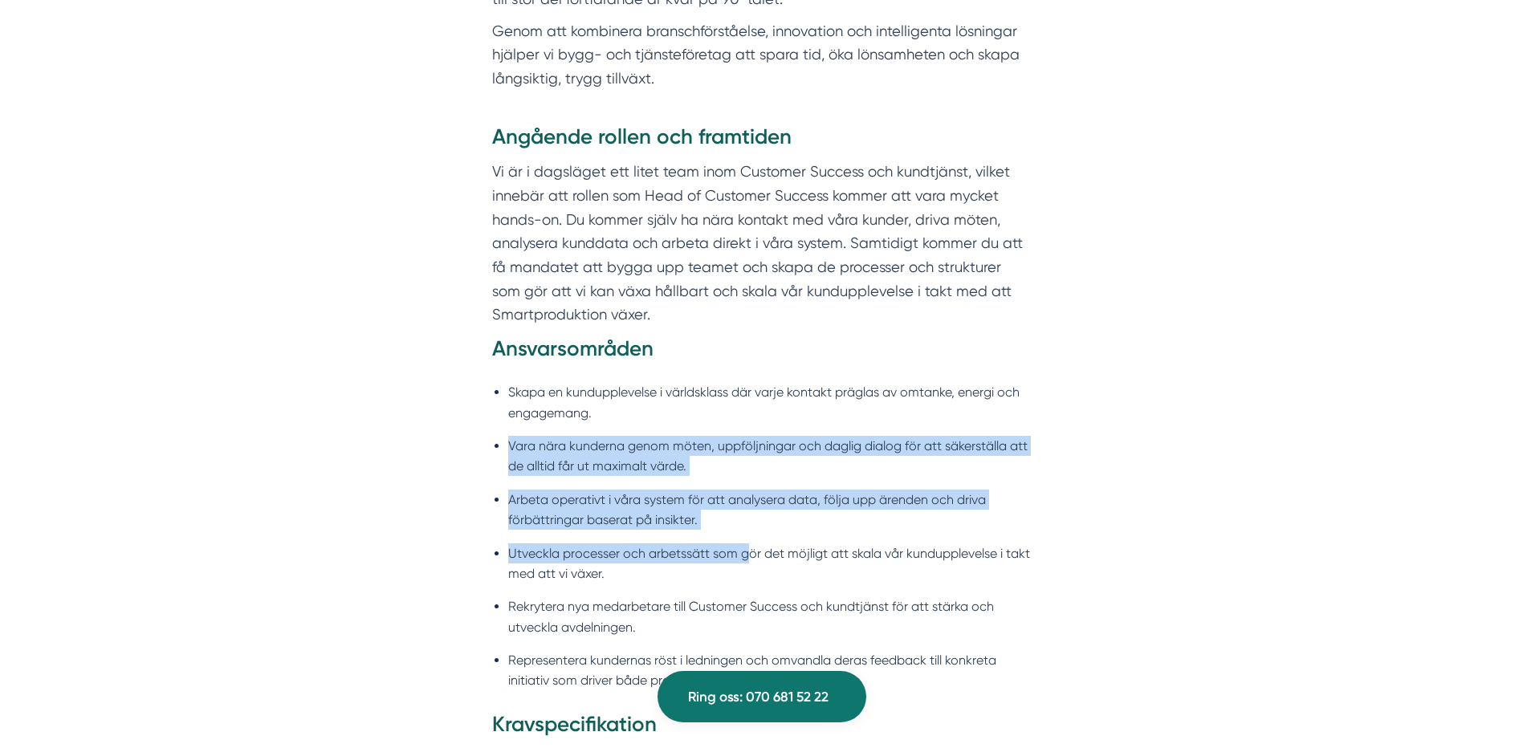
drag, startPoint x: 683, startPoint y: 464, endPoint x: 625, endPoint y: 403, distance: 84.0
click at [625, 403] on ul "Skapa en kundupplevelse i världsklass där varje kontakt präglas av omtanke, ene…" at bounding box center [761, 541] width 539 height 339
drag, startPoint x: 625, startPoint y: 403, endPoint x: 563, endPoint y: 453, distance: 79.3
click at [563, 453] on li "Vara nära kunderna genom möten, uppföljningar och daglig dialog för att säkerst…" at bounding box center [769, 456] width 523 height 41
click at [563, 438] on li "Vara nära kunderna genom möten, uppföljningar och daglig dialog för att säkerst…" at bounding box center [769, 456] width 523 height 41
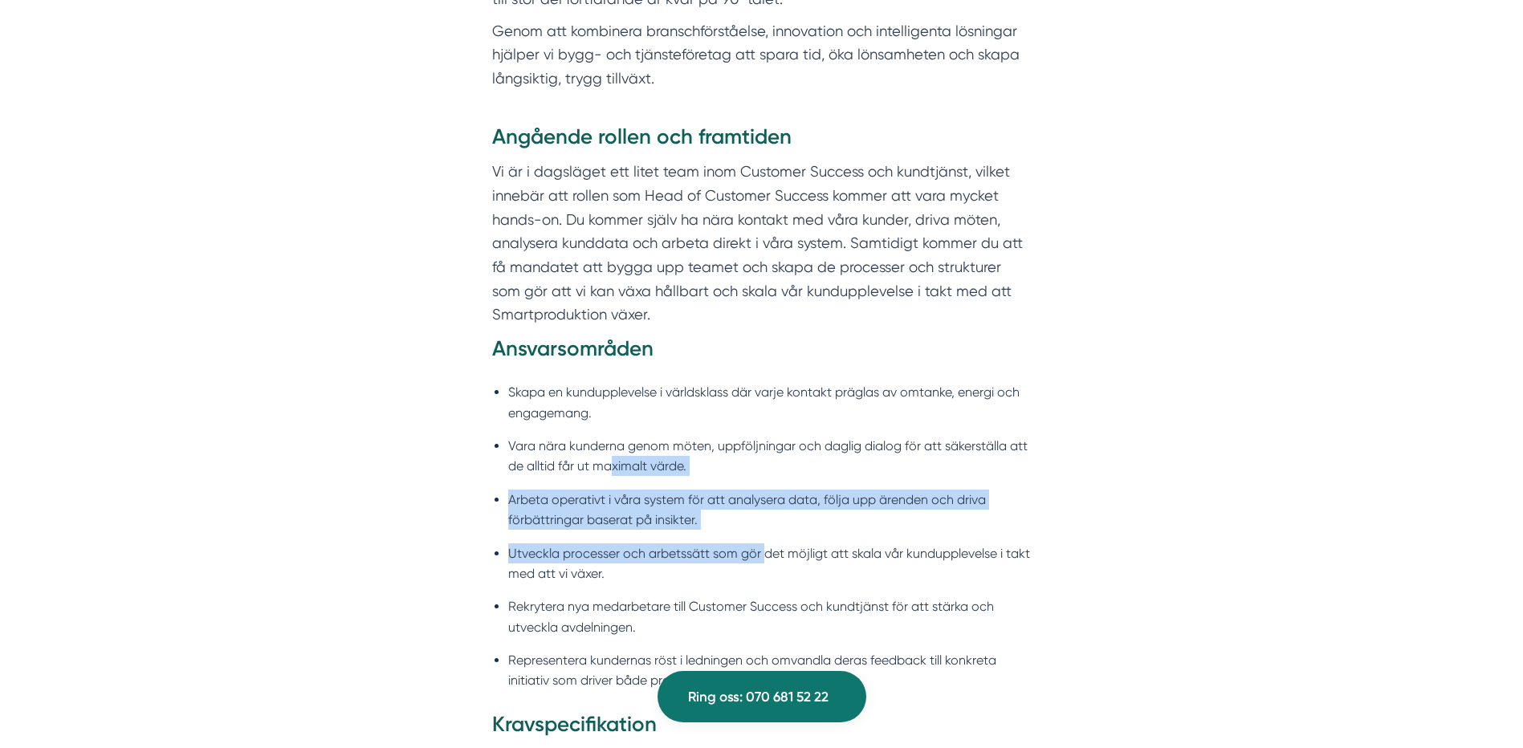
drag, startPoint x: 622, startPoint y: 466, endPoint x: 765, endPoint y: 559, distance: 170.5
click at [765, 559] on ul "Skapa en kundupplevelse i världsklass där varje kontakt präglas av omtanke, ene…" at bounding box center [761, 541] width 539 height 339
click at [765, 559] on li "Utveckla processer och arbetssätt som gör det möjligt att skala vår kunduppleve…" at bounding box center [769, 563] width 523 height 41
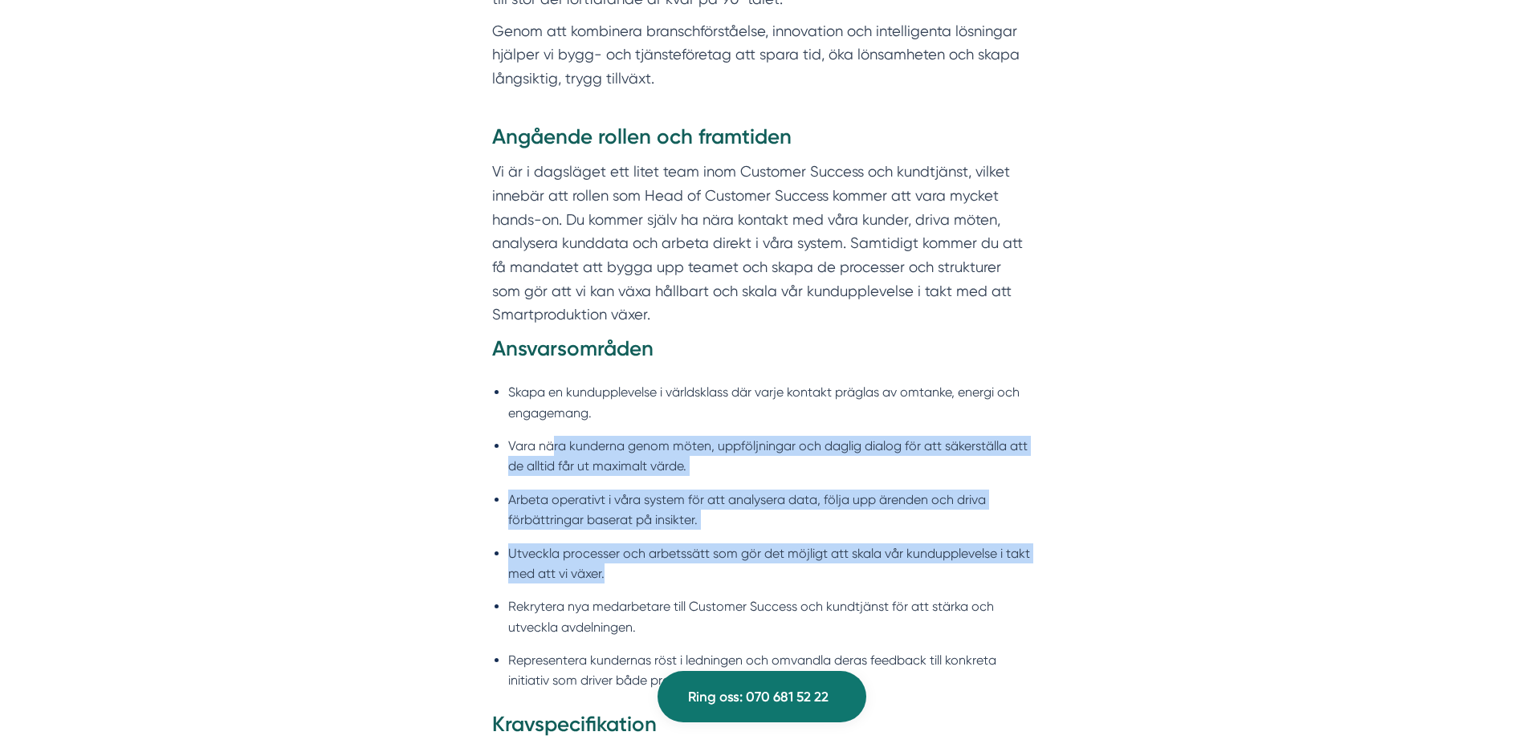
drag, startPoint x: 678, startPoint y: 552, endPoint x: 553, endPoint y: 452, distance: 160.4
click at [553, 452] on ul "Skapa en kundupplevelse i världsklass där varje kontakt präglas av omtanke, ene…" at bounding box center [761, 541] width 539 height 339
drag, startPoint x: 553, startPoint y: 452, endPoint x: 519, endPoint y: 531, distance: 86.3
click at [519, 531] on ul "Skapa en kundupplevelse i världsklass där varje kontakt präglas av omtanke, ene…" at bounding box center [761, 541] width 539 height 339
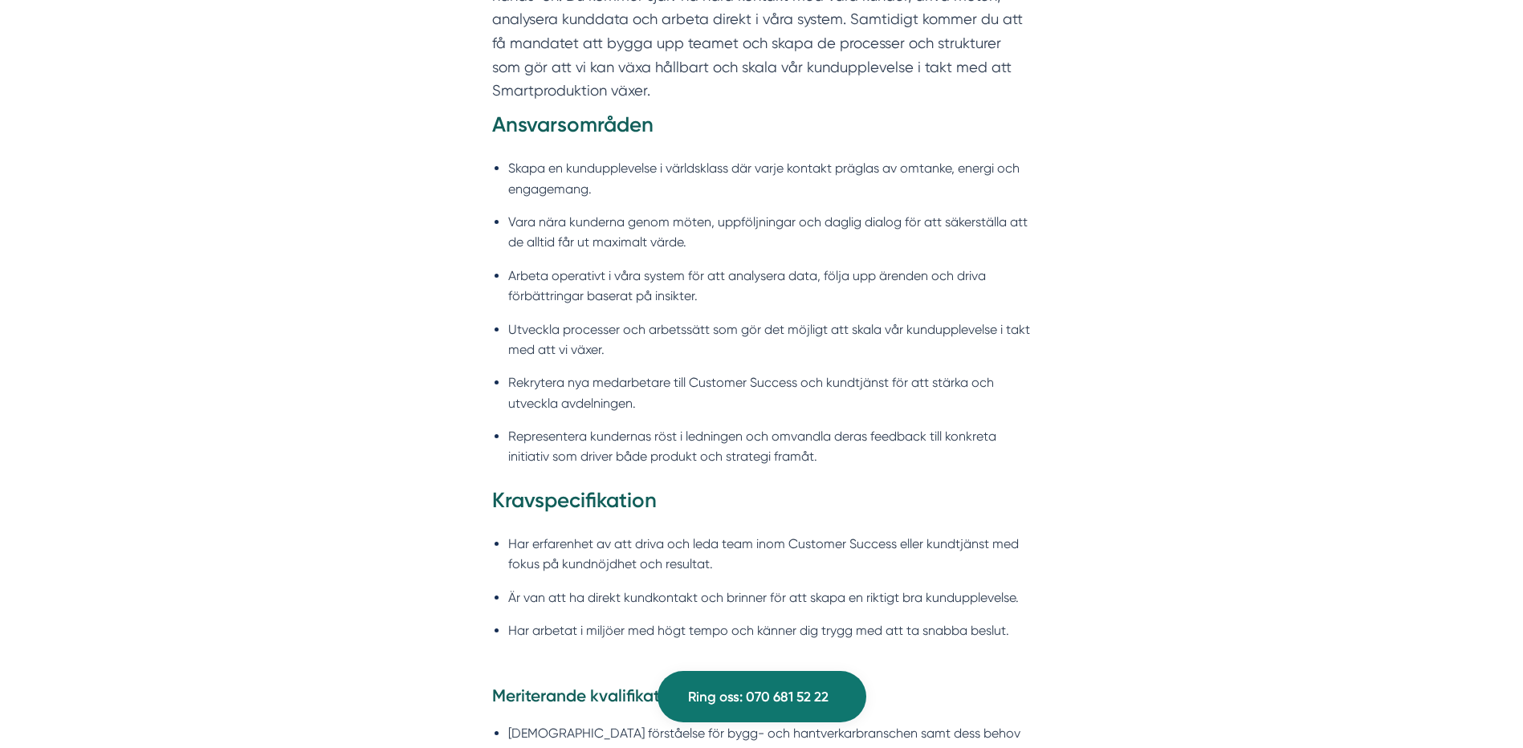
scroll to position [1364, 0]
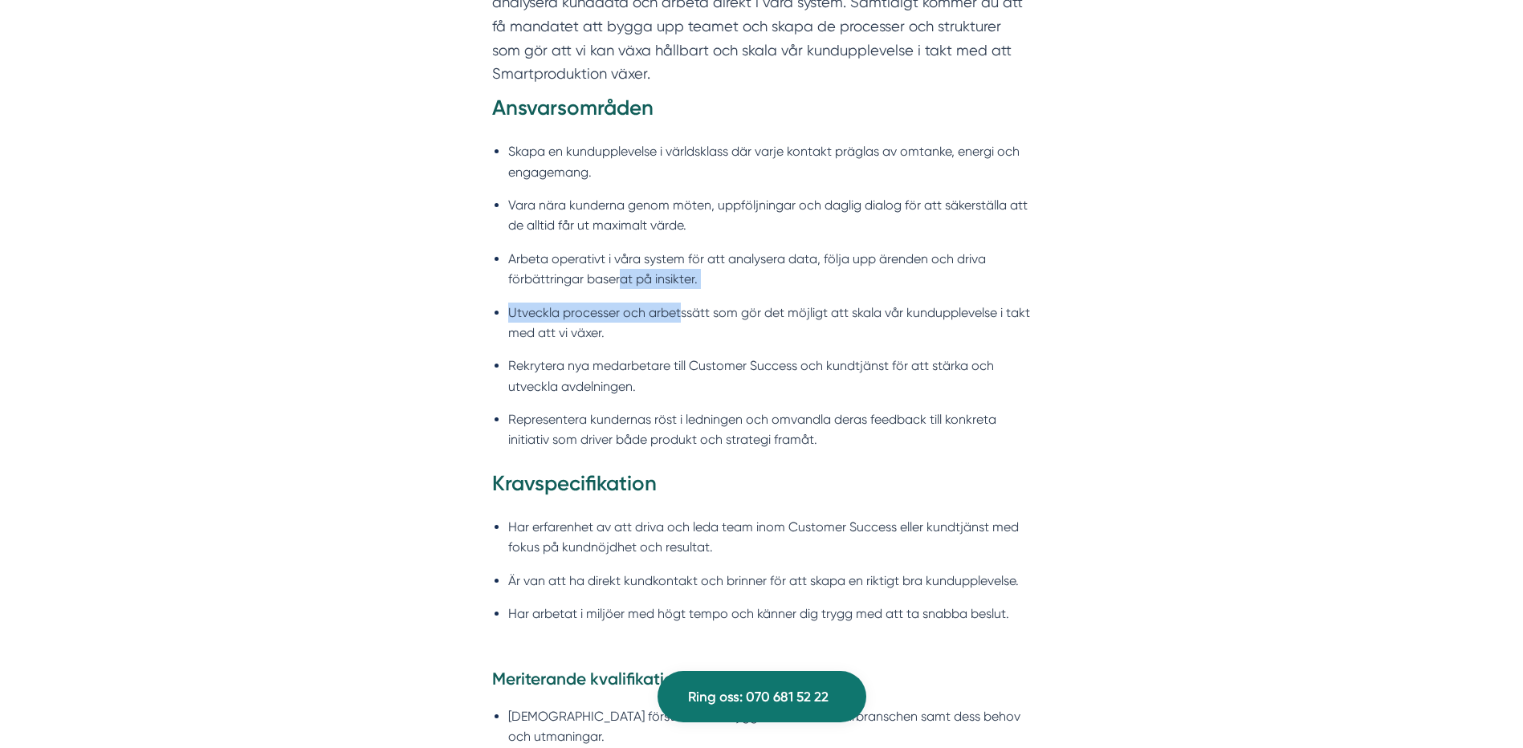
drag, startPoint x: 619, startPoint y: 287, endPoint x: 745, endPoint y: 366, distance: 149.0
click at [695, 326] on ul "Skapa en kundupplevelse i världsklass där varje kontakt präglas av omtanke, ene…" at bounding box center [761, 300] width 539 height 339
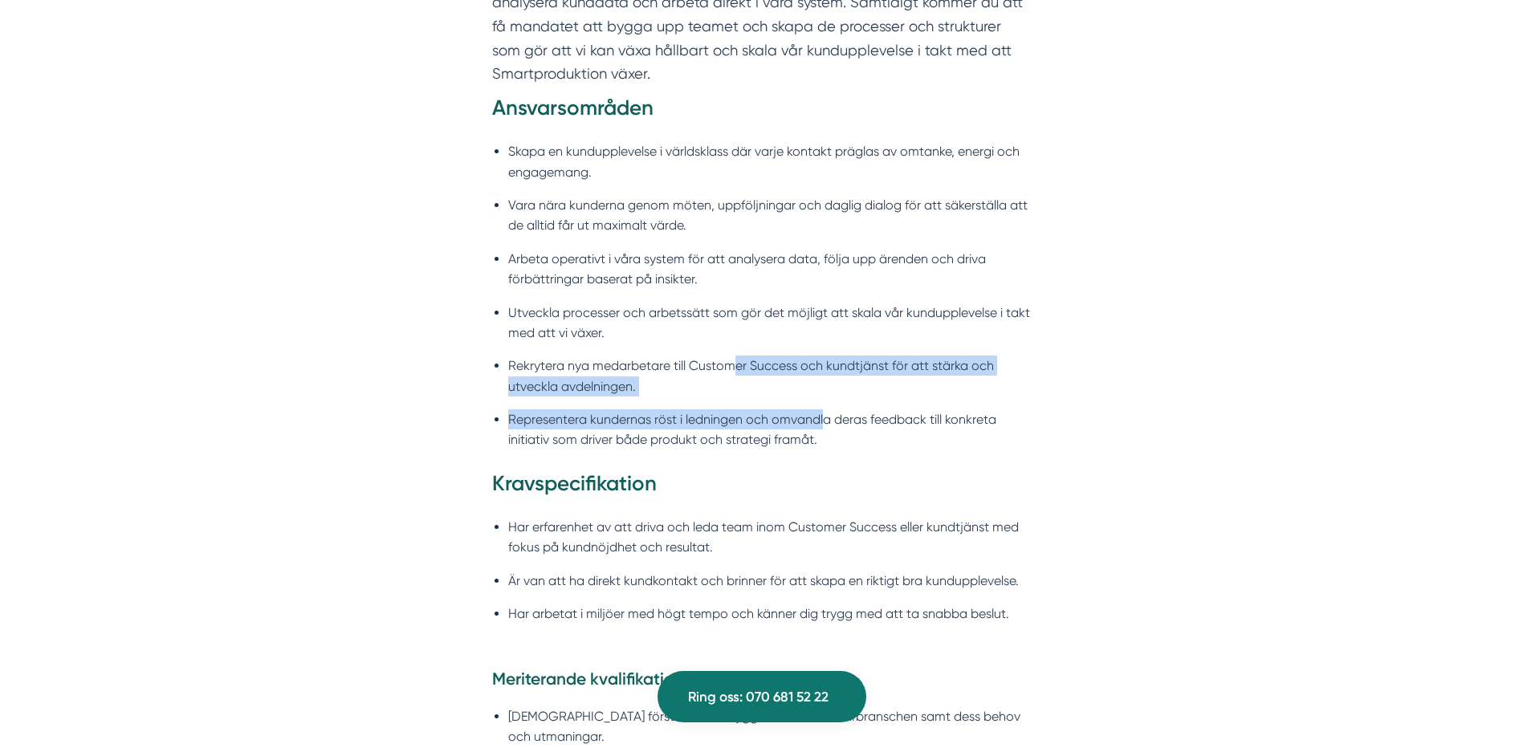
drag, startPoint x: 745, startPoint y: 366, endPoint x: 823, endPoint y: 408, distance: 88.3
click at [823, 408] on ul "Skapa en kundupplevelse i världsklass där varje kontakt präglas av omtanke, ene…" at bounding box center [761, 300] width 539 height 339
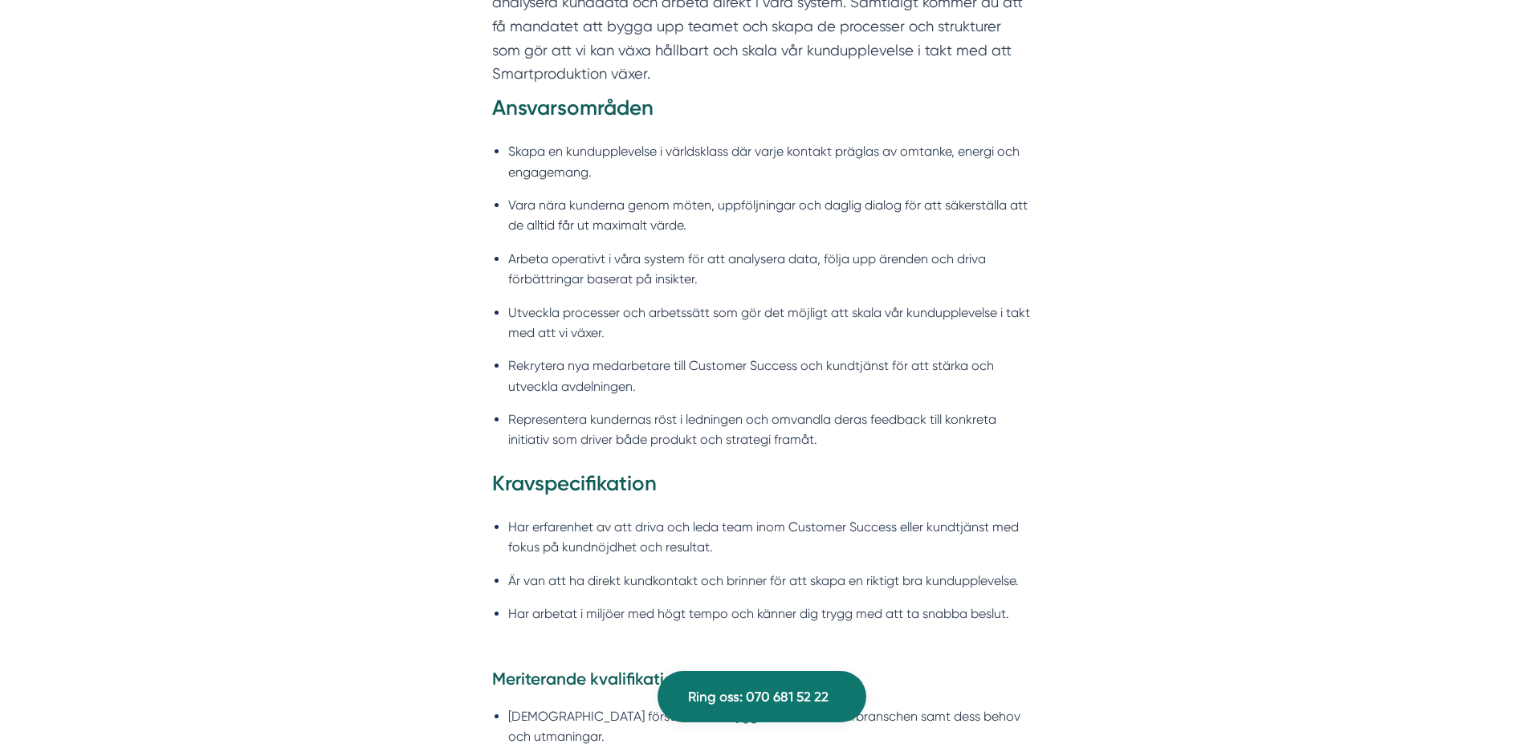
drag, startPoint x: 823, startPoint y: 408, endPoint x: 876, endPoint y: 421, distance: 54.7
click at [876, 421] on li "Representera kundernas röst i ledningen och omvandla deras feedback till konkre…" at bounding box center [769, 429] width 523 height 41
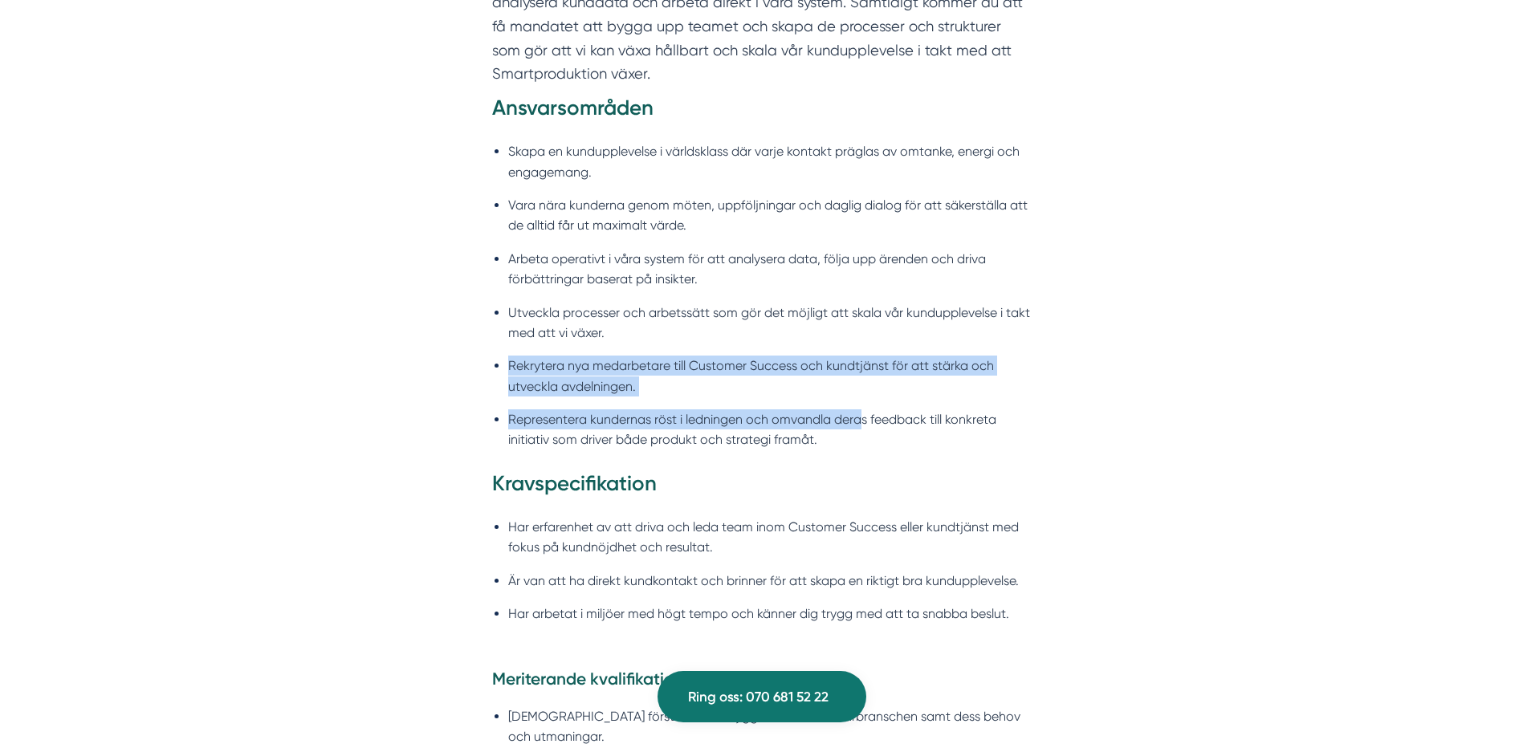
drag, startPoint x: 847, startPoint y: 422, endPoint x: 628, endPoint y: 341, distance: 232.9
click at [628, 341] on ul "Skapa en kundupplevelse i världsklass där varje kontakt präglas av omtanke, ene…" at bounding box center [761, 300] width 539 height 339
click at [628, 341] on li "Utveckla processer och arbetssätt som gör det möjligt att skala vår kunduppleve…" at bounding box center [769, 323] width 523 height 41
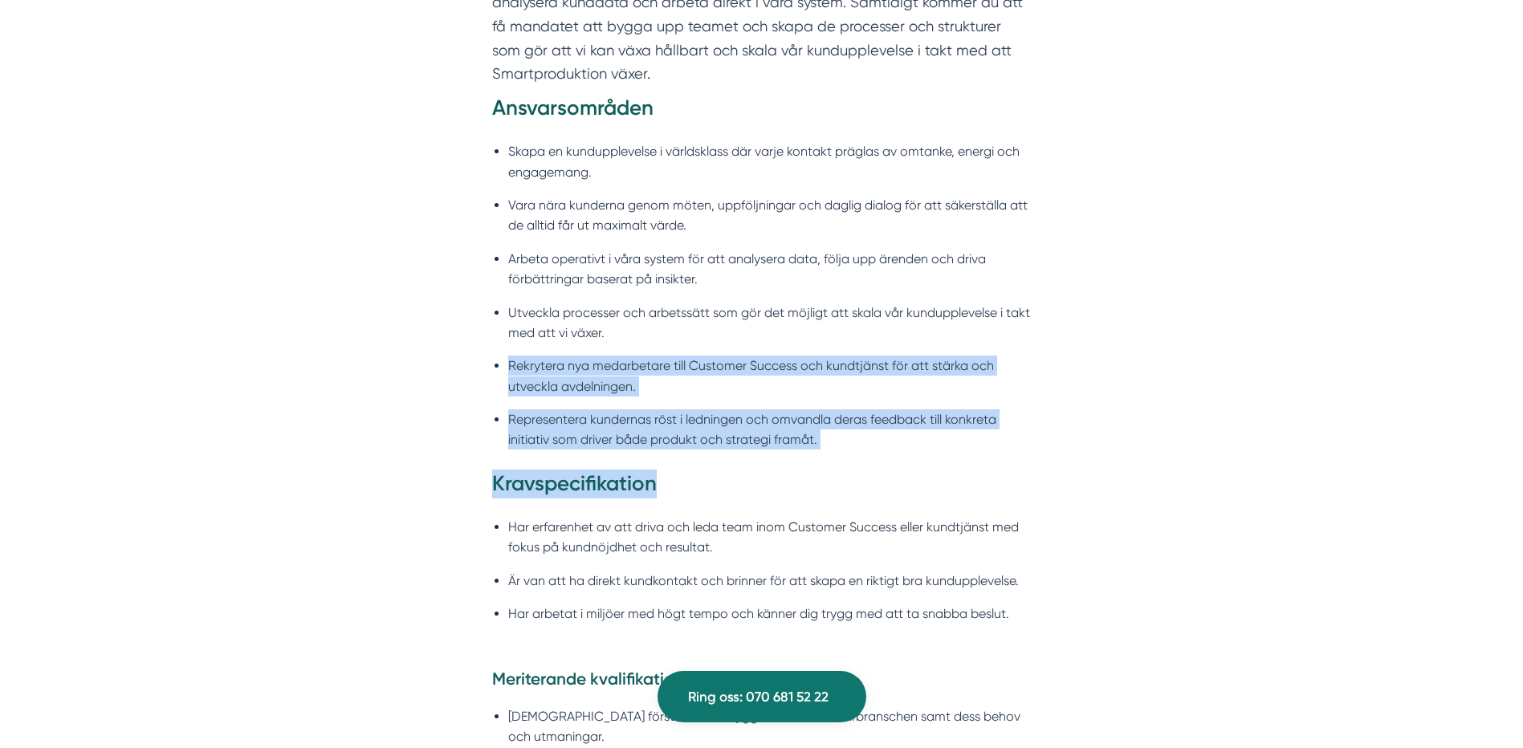
drag, startPoint x: 644, startPoint y: 360, endPoint x: 892, endPoint y: 483, distance: 277.1
click at [892, 483] on div "Angående rollen och framtiden Vi är i dagsläget ett litet team inom Customer Su…" at bounding box center [761, 262] width 539 height 761
drag, startPoint x: 892, startPoint y: 483, endPoint x: 873, endPoint y: 482, distance: 19.3
click at [892, 483] on h3 "Kravspecifikation" at bounding box center [761, 488] width 539 height 37
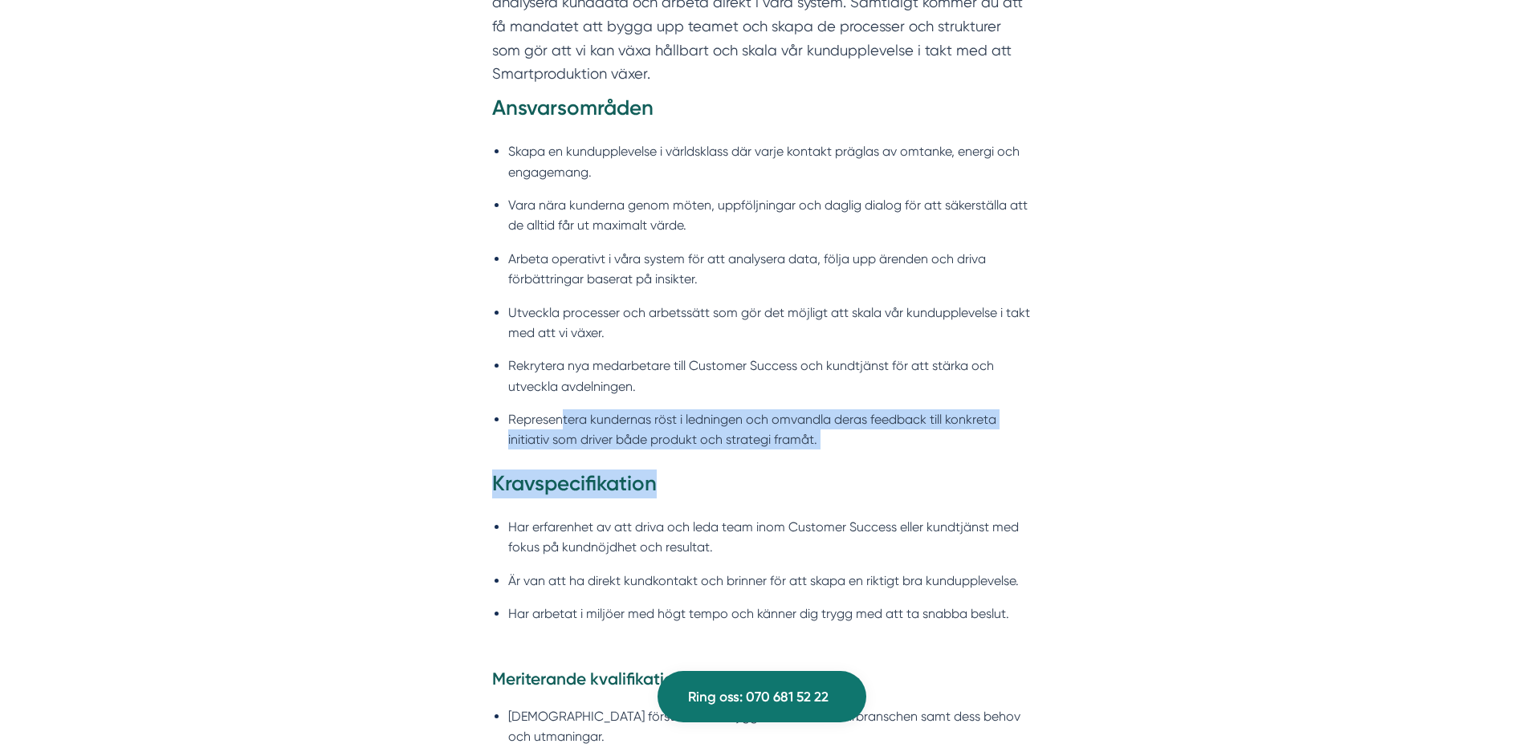
drag
click at [549, 393] on div "Angående rollen och framtiden Vi är i dagsläget ett litet team inom Customer Su…" at bounding box center [761, 262] width 539 height 761
click at [549, 393] on li "Rekrytera nya medarbetare till Customer Success och kundtjänst för att stärka o…" at bounding box center [769, 376] width 523 height 41
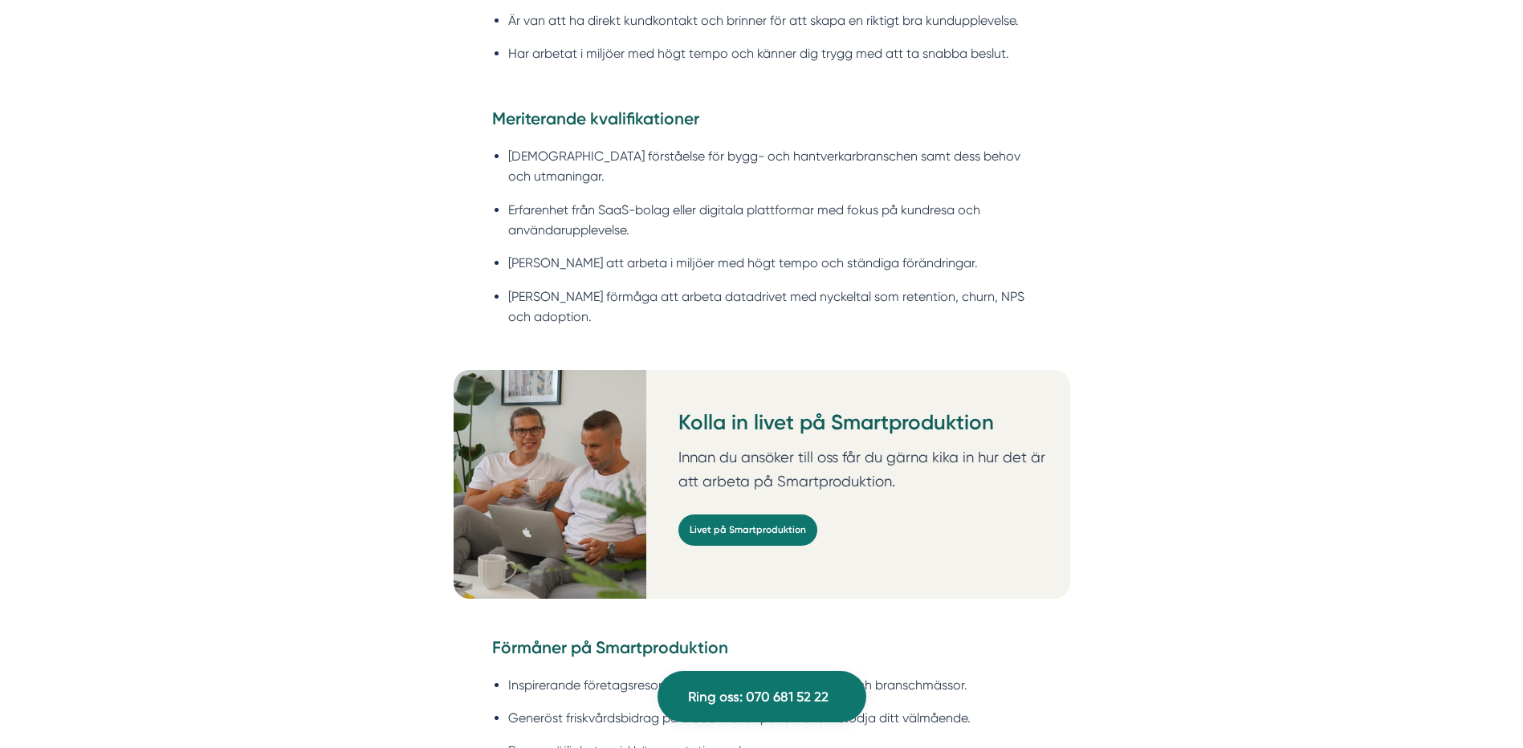
scroll to position [1926, 0]
